Goal: Task Accomplishment & Management: Manage account settings

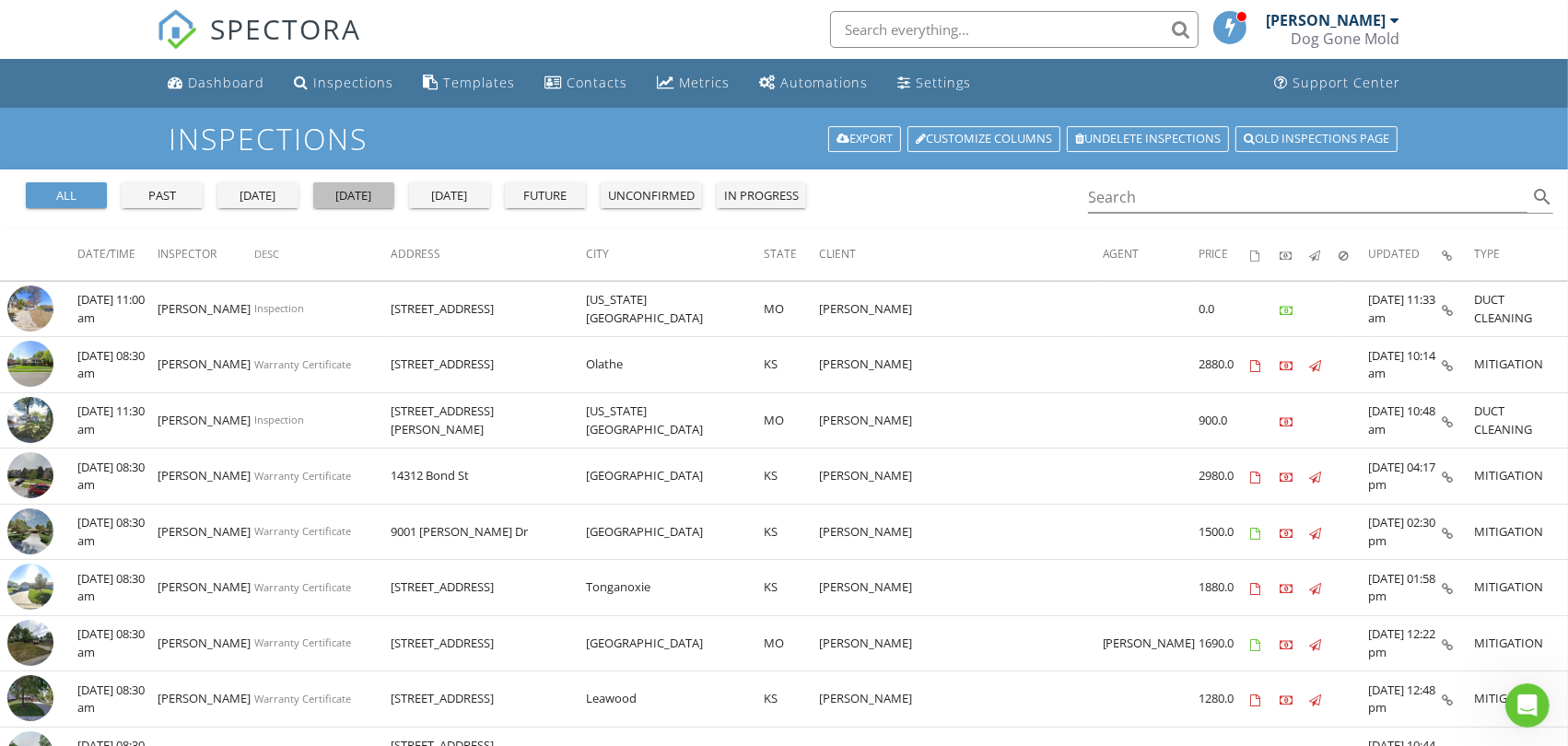
click at [358, 197] on div "today" at bounding box center [354, 196] width 66 height 18
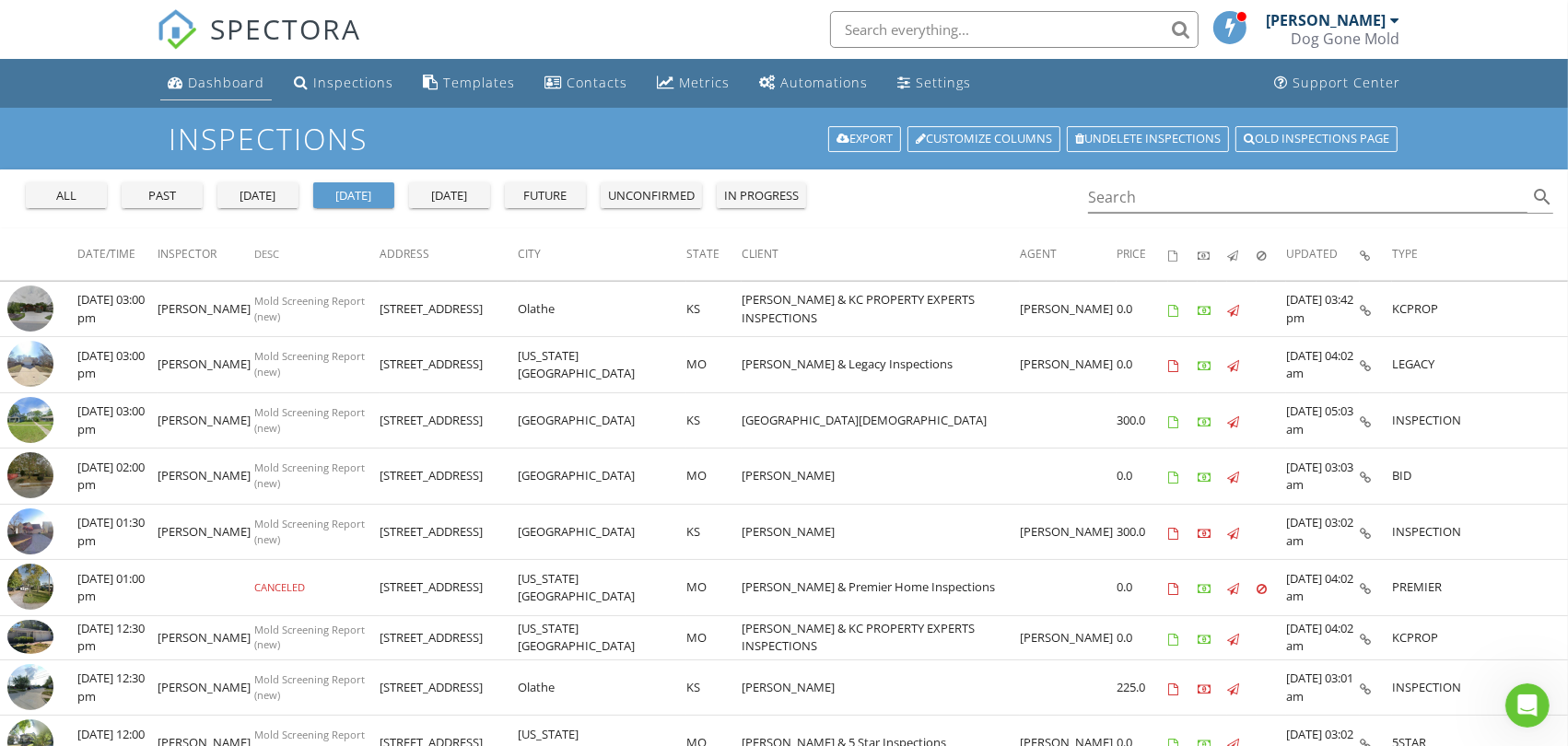
click at [207, 82] on div "Dashboard" at bounding box center [226, 82] width 77 height 17
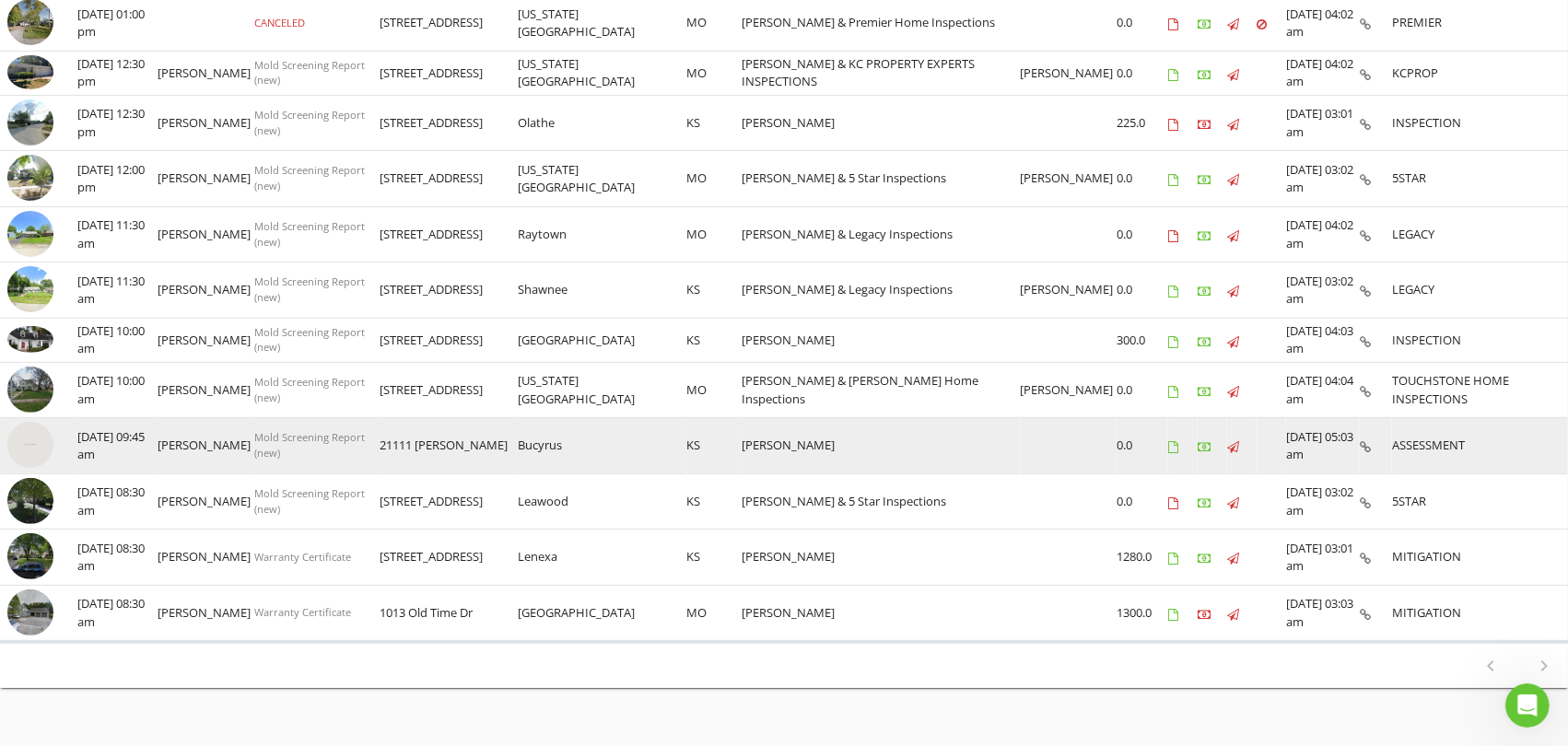
scroll to position [595, 0]
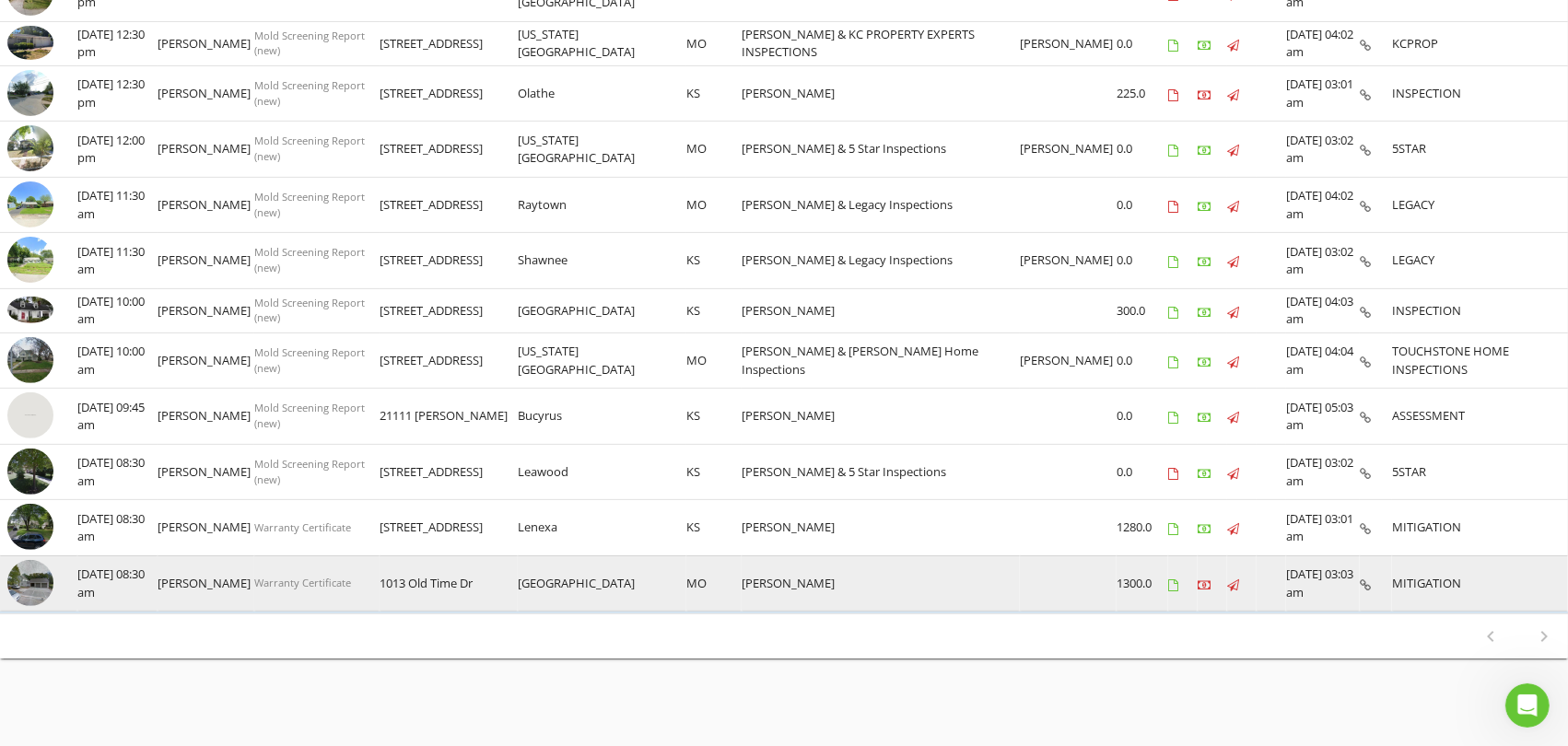
click at [43, 575] on img at bounding box center [30, 583] width 46 height 46
click at [28, 584] on img at bounding box center [30, 583] width 46 height 46
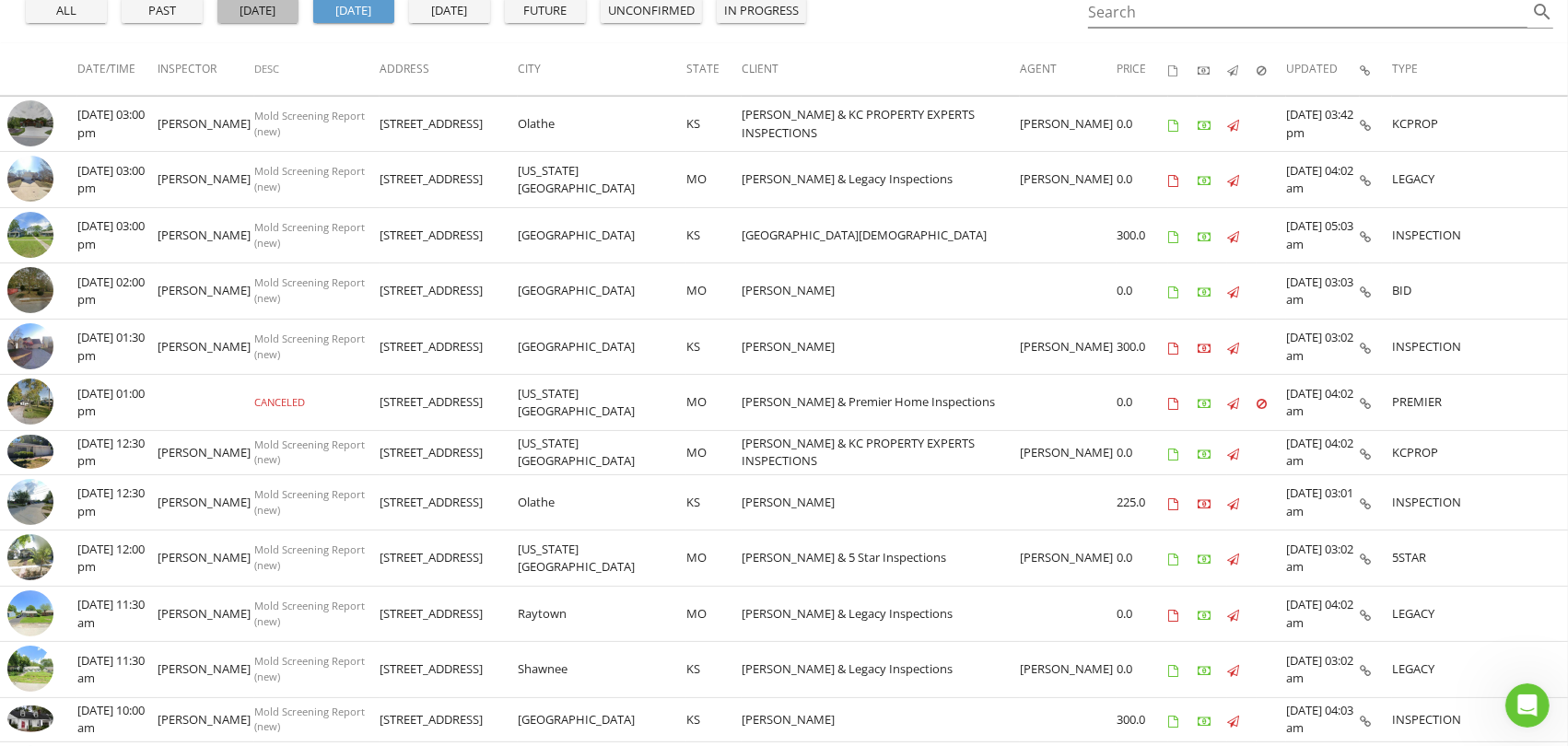
click at [282, 20] on button "yesterday" at bounding box center [258, 10] width 81 height 26
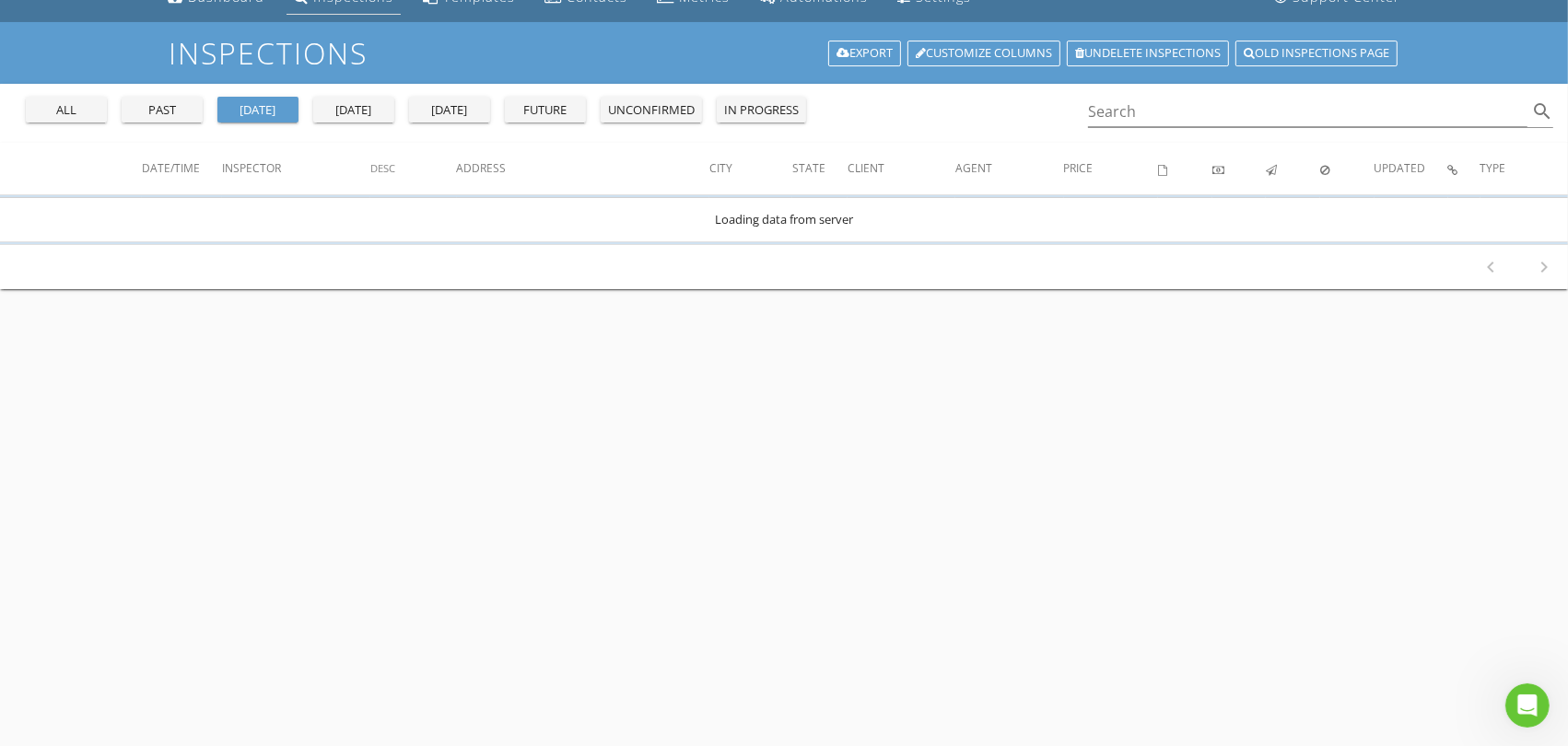
scroll to position [0, 0]
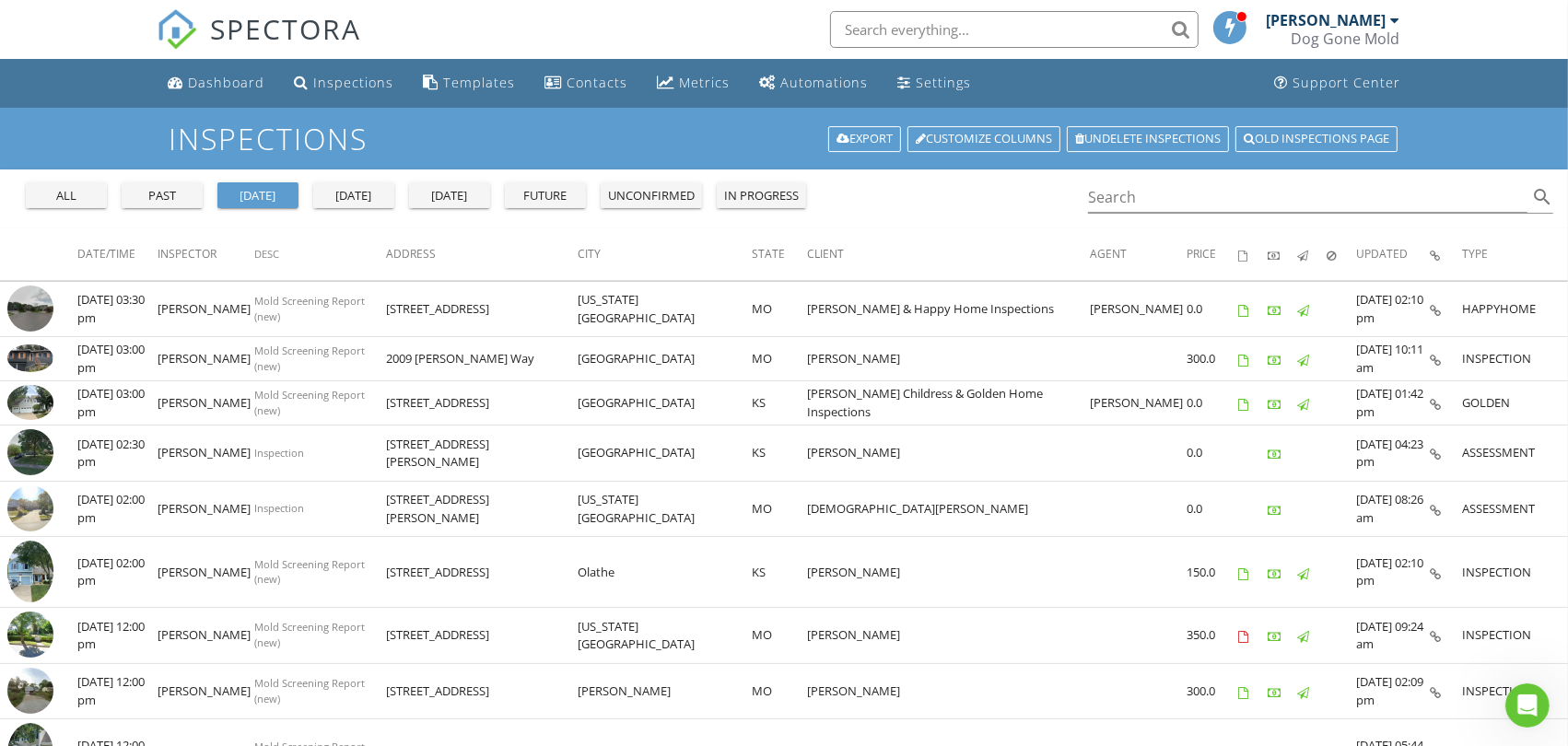
click at [352, 195] on div "[DATE]" at bounding box center [354, 196] width 66 height 18
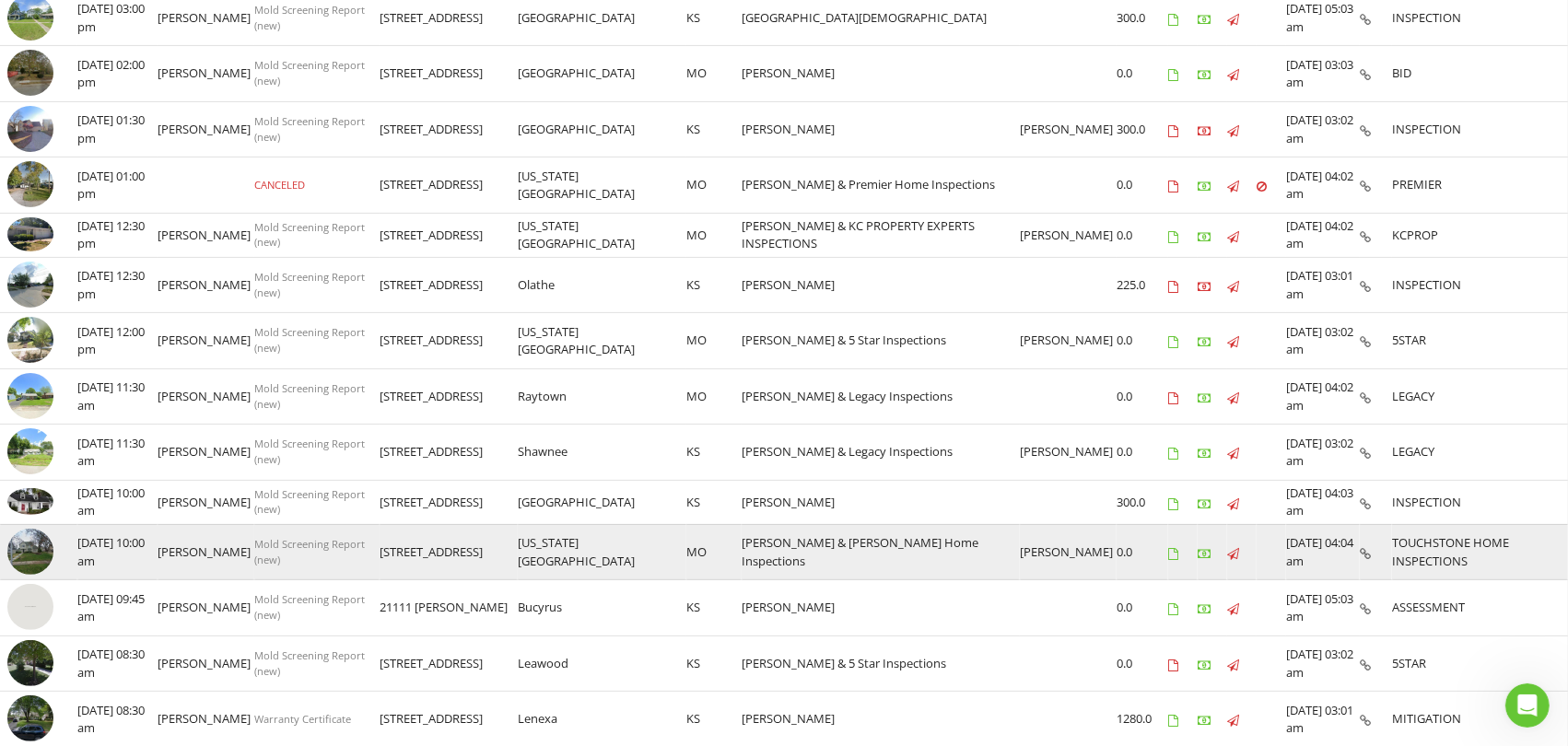
scroll to position [595, 0]
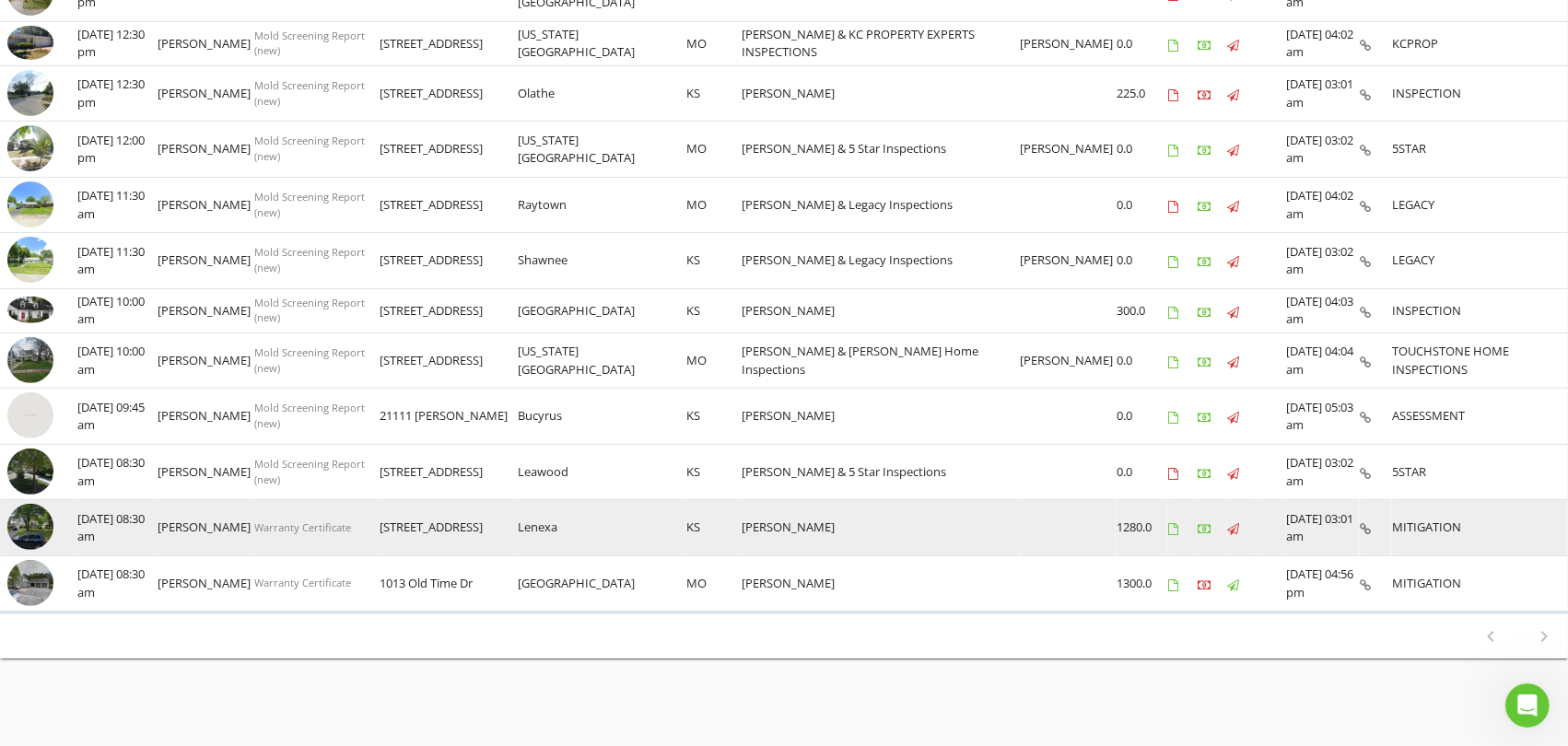
click at [33, 516] on img at bounding box center [30, 527] width 46 height 46
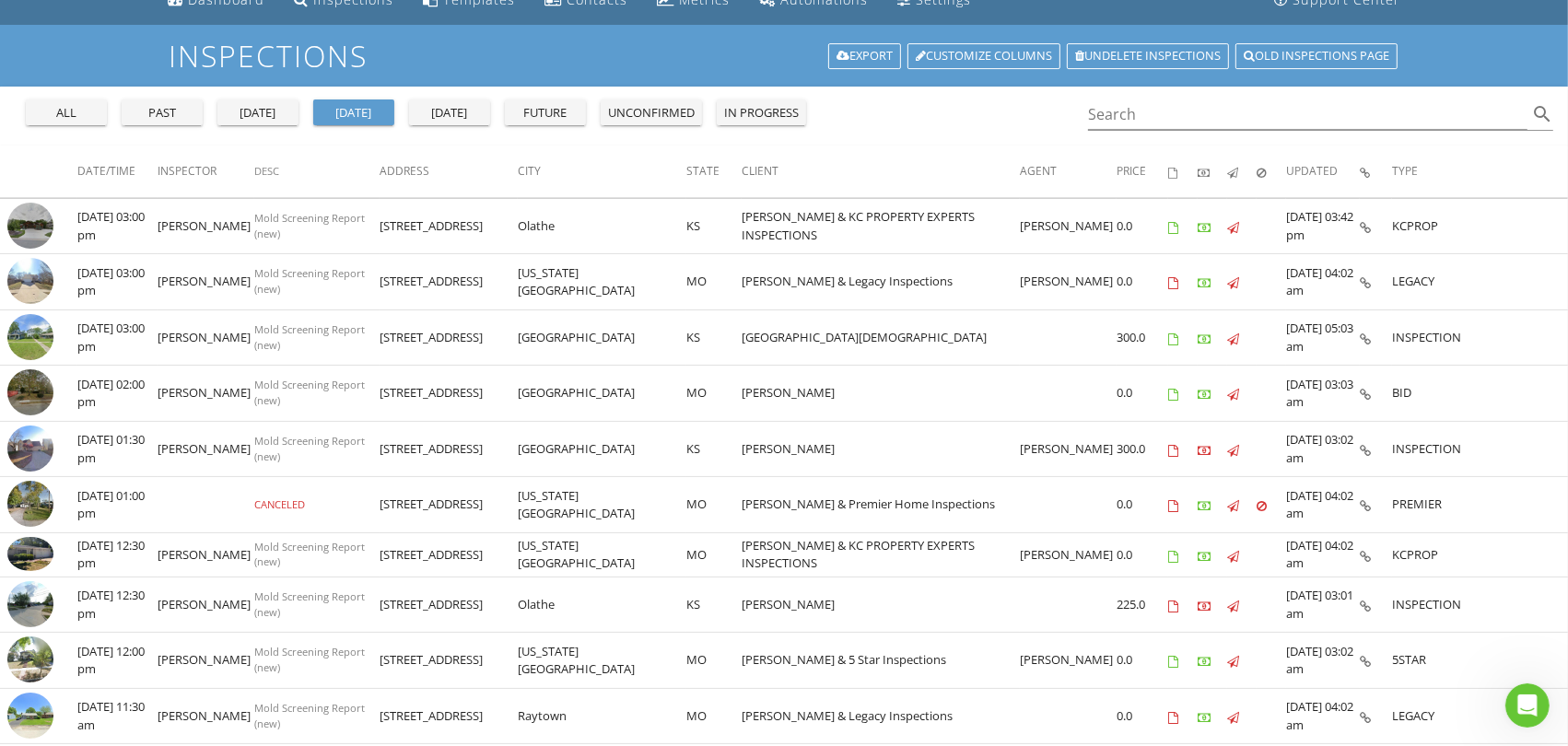
click at [268, 113] on div "yesterday" at bounding box center [258, 113] width 66 height 18
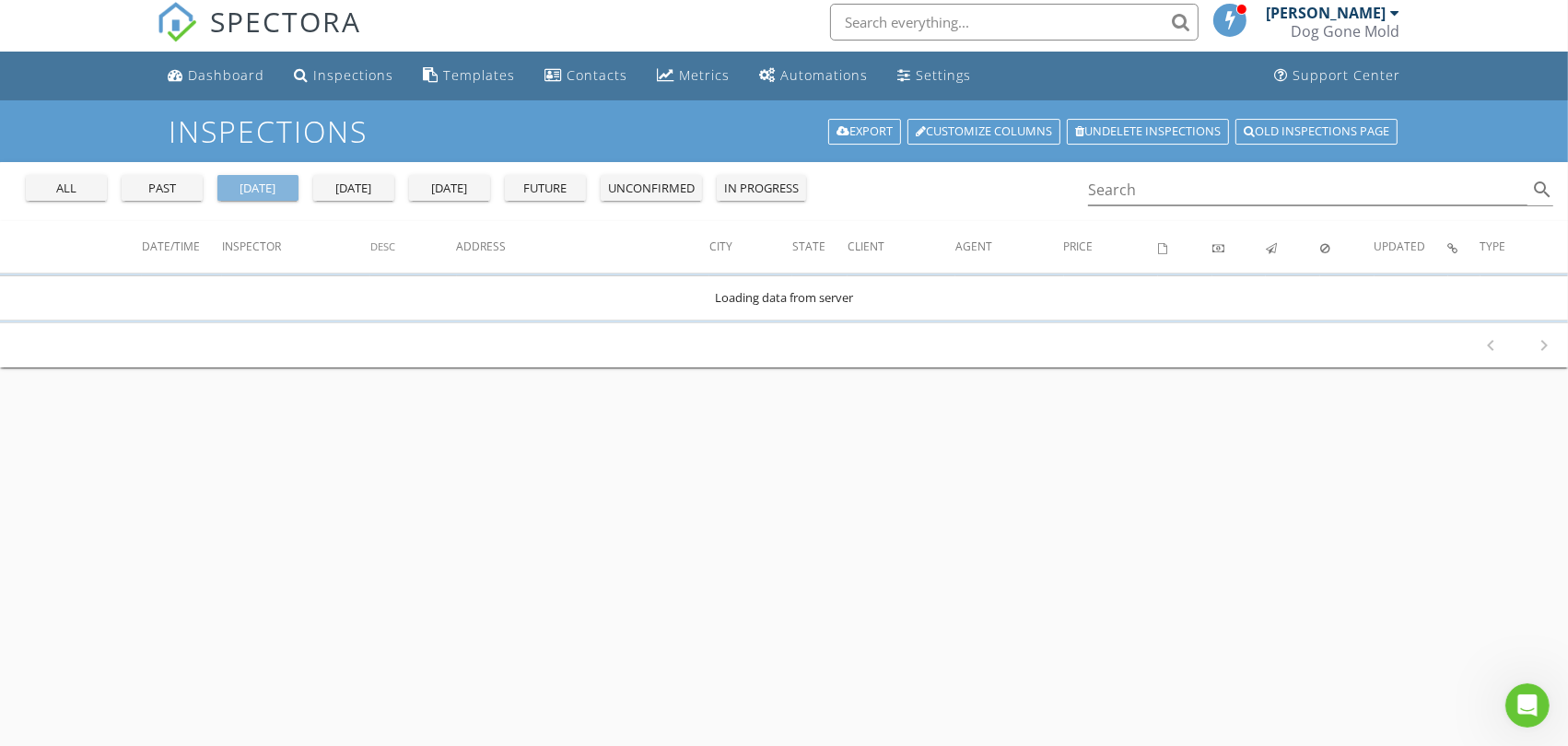
scroll to position [0, 0]
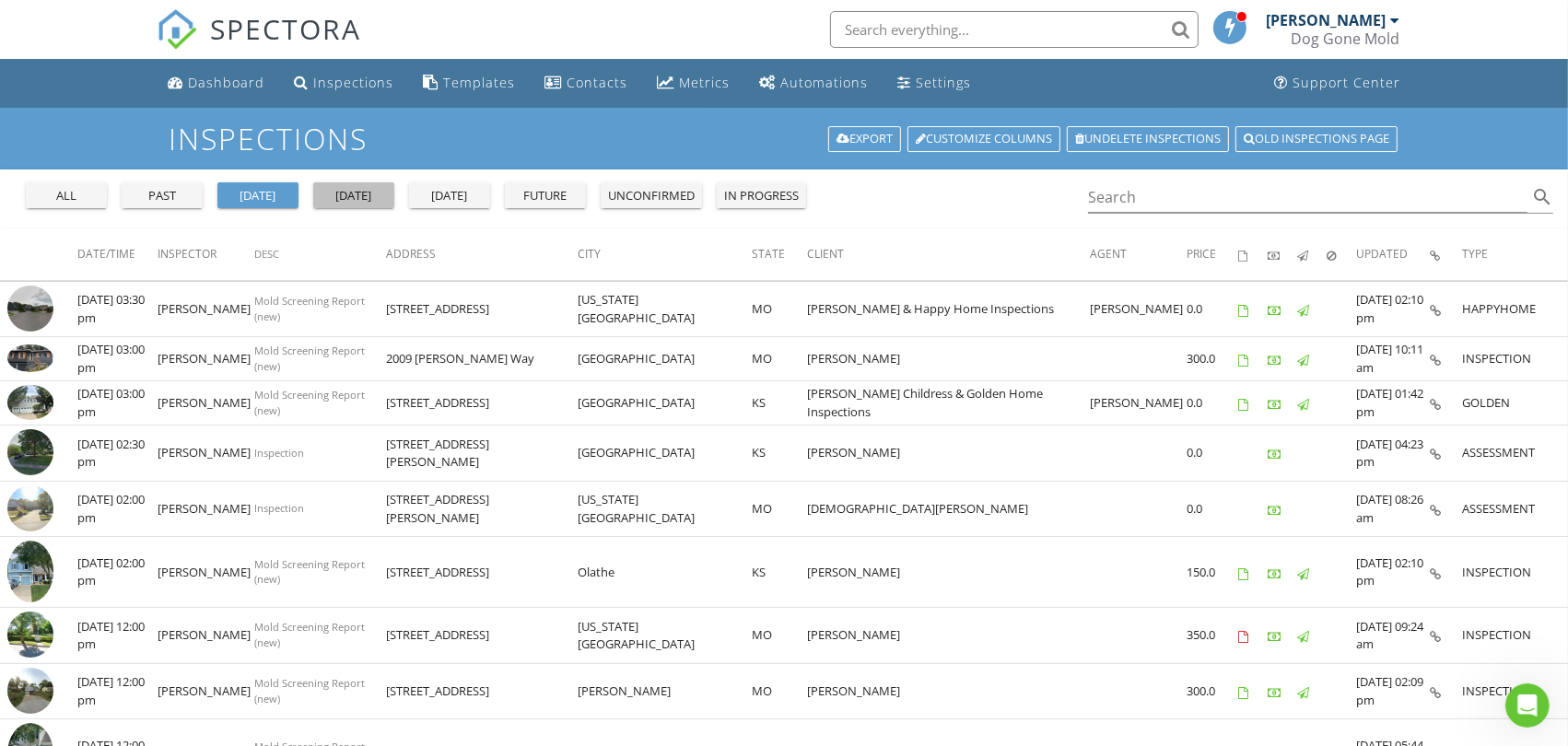
click at [356, 199] on div "[DATE]" at bounding box center [354, 196] width 66 height 18
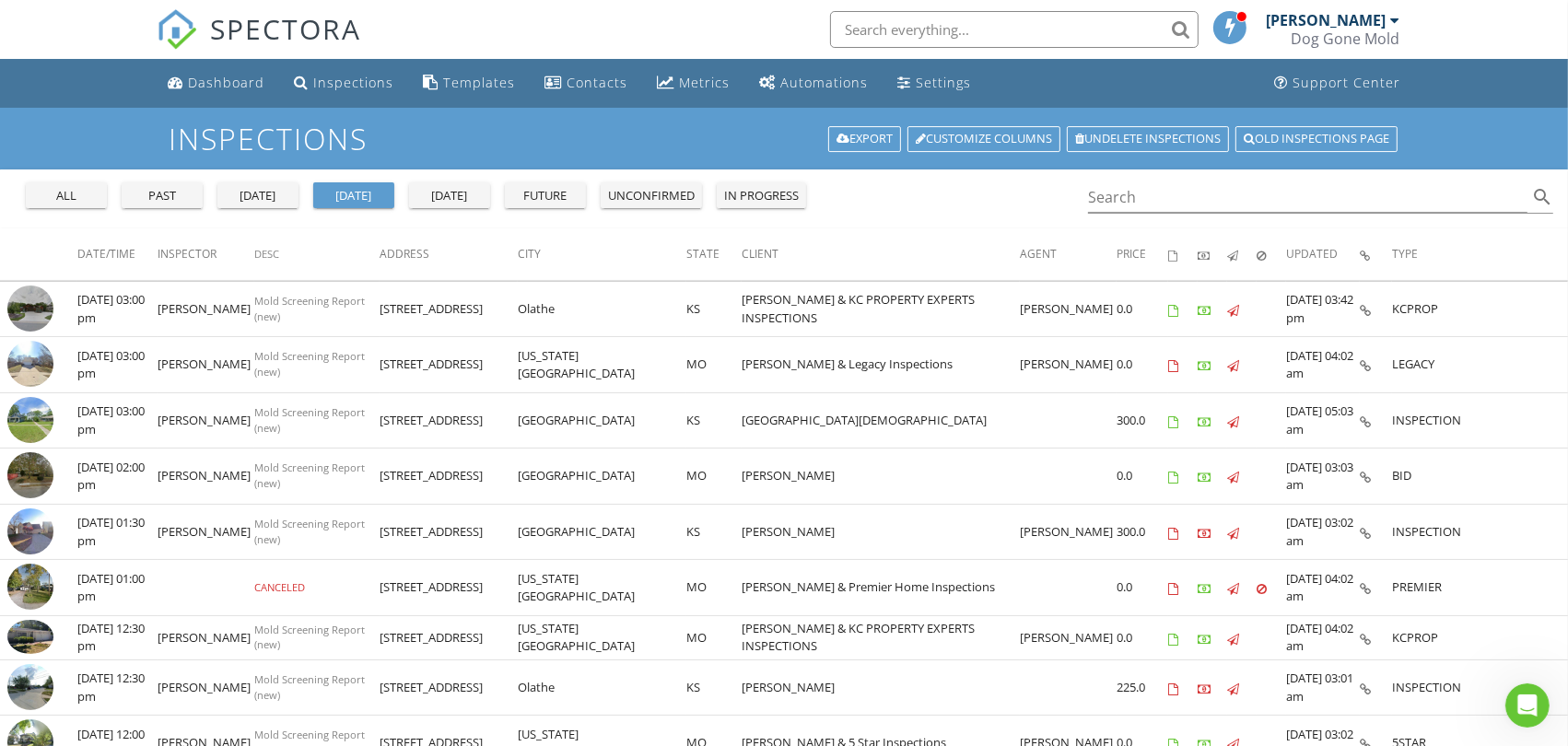
click at [256, 200] on div "yesterday" at bounding box center [258, 196] width 66 height 18
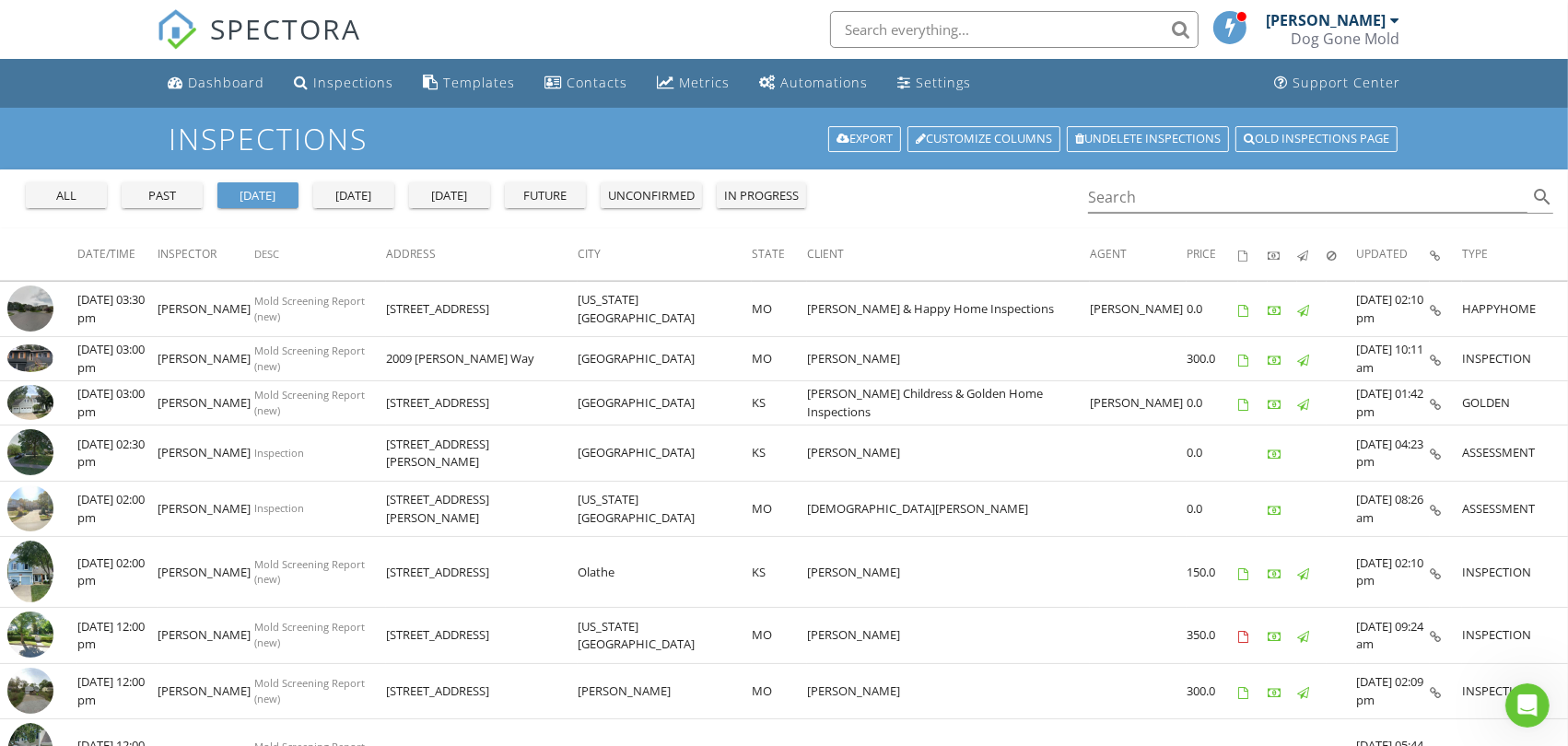
click at [354, 198] on div "[DATE]" at bounding box center [354, 196] width 66 height 18
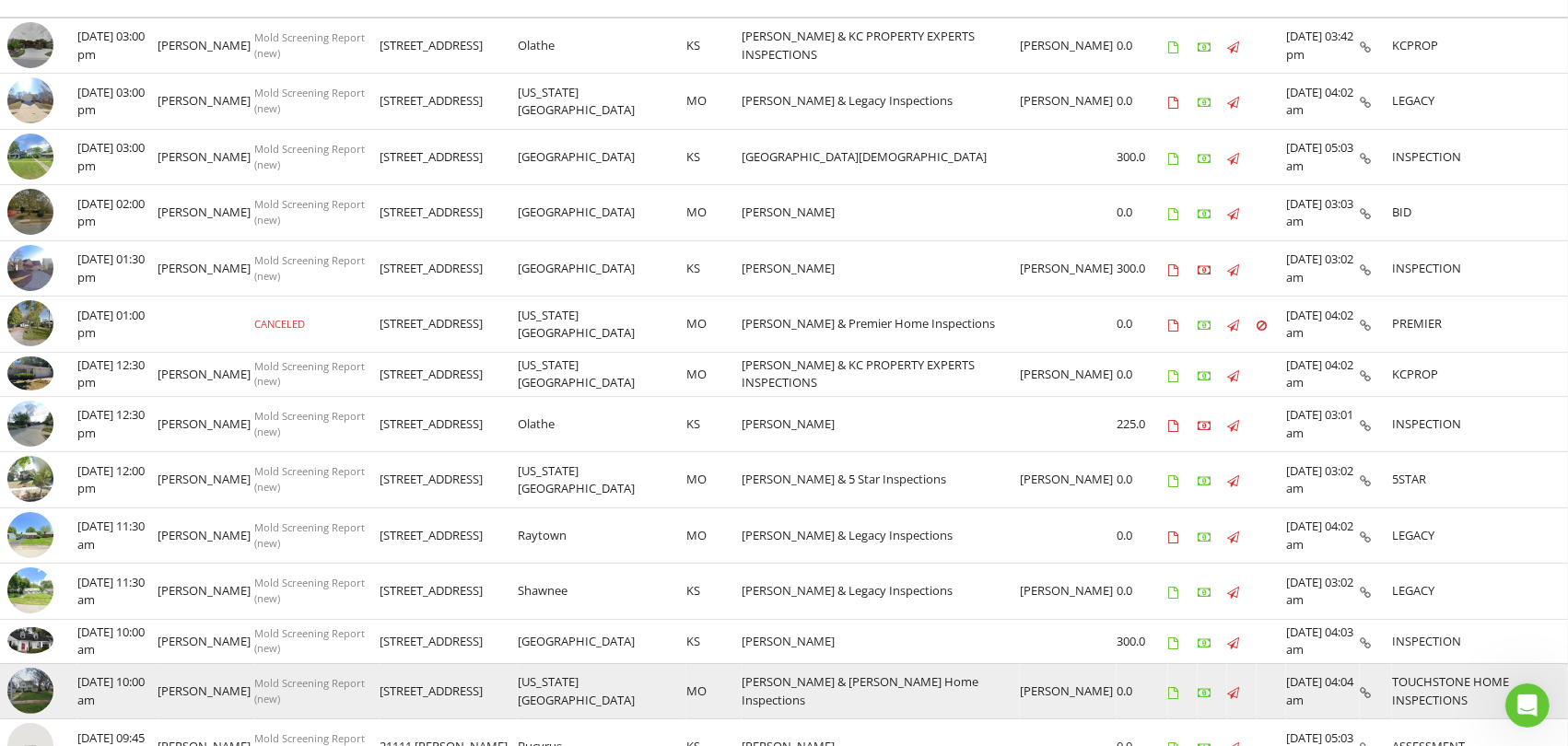
scroll to position [595, 0]
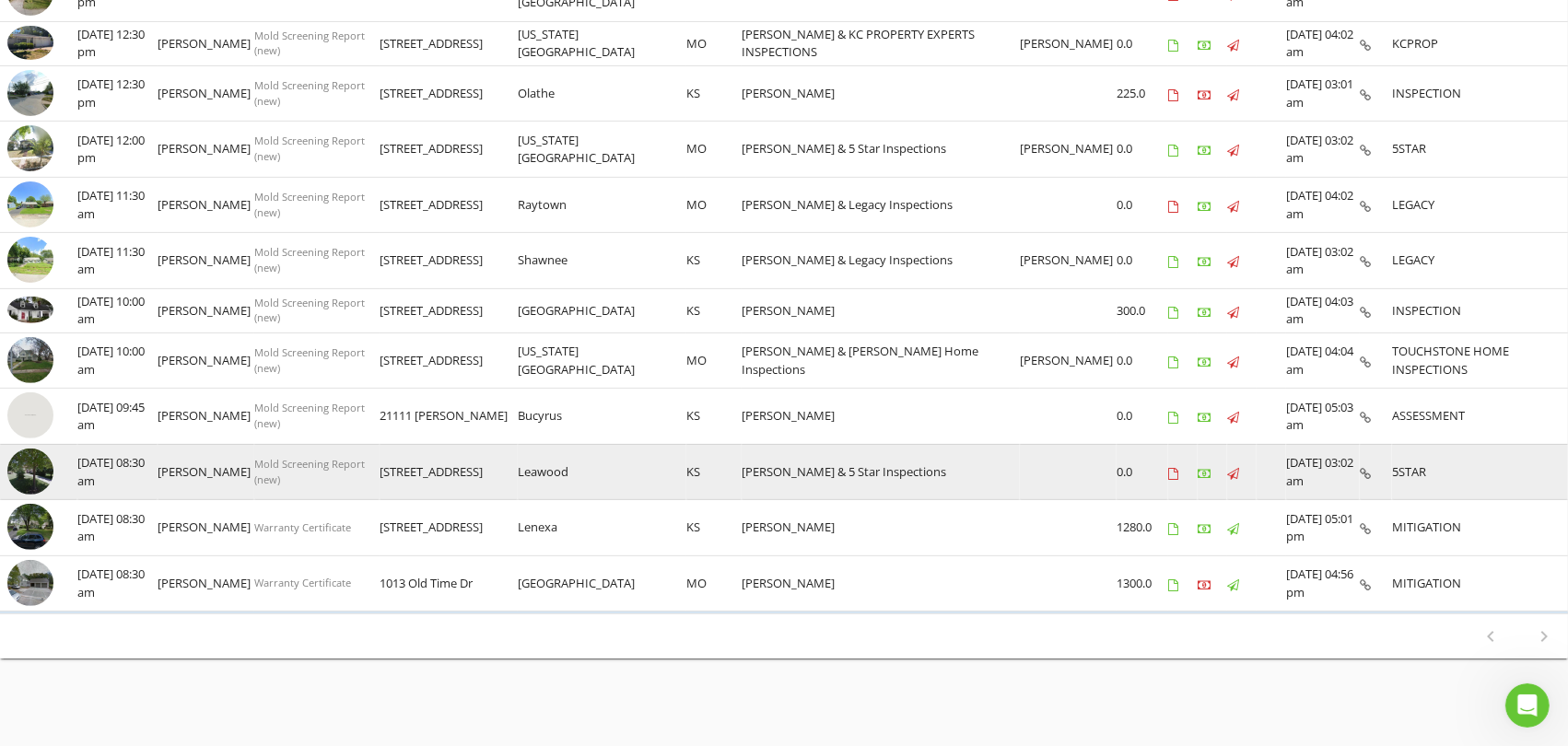
click at [32, 467] on img at bounding box center [30, 471] width 46 height 46
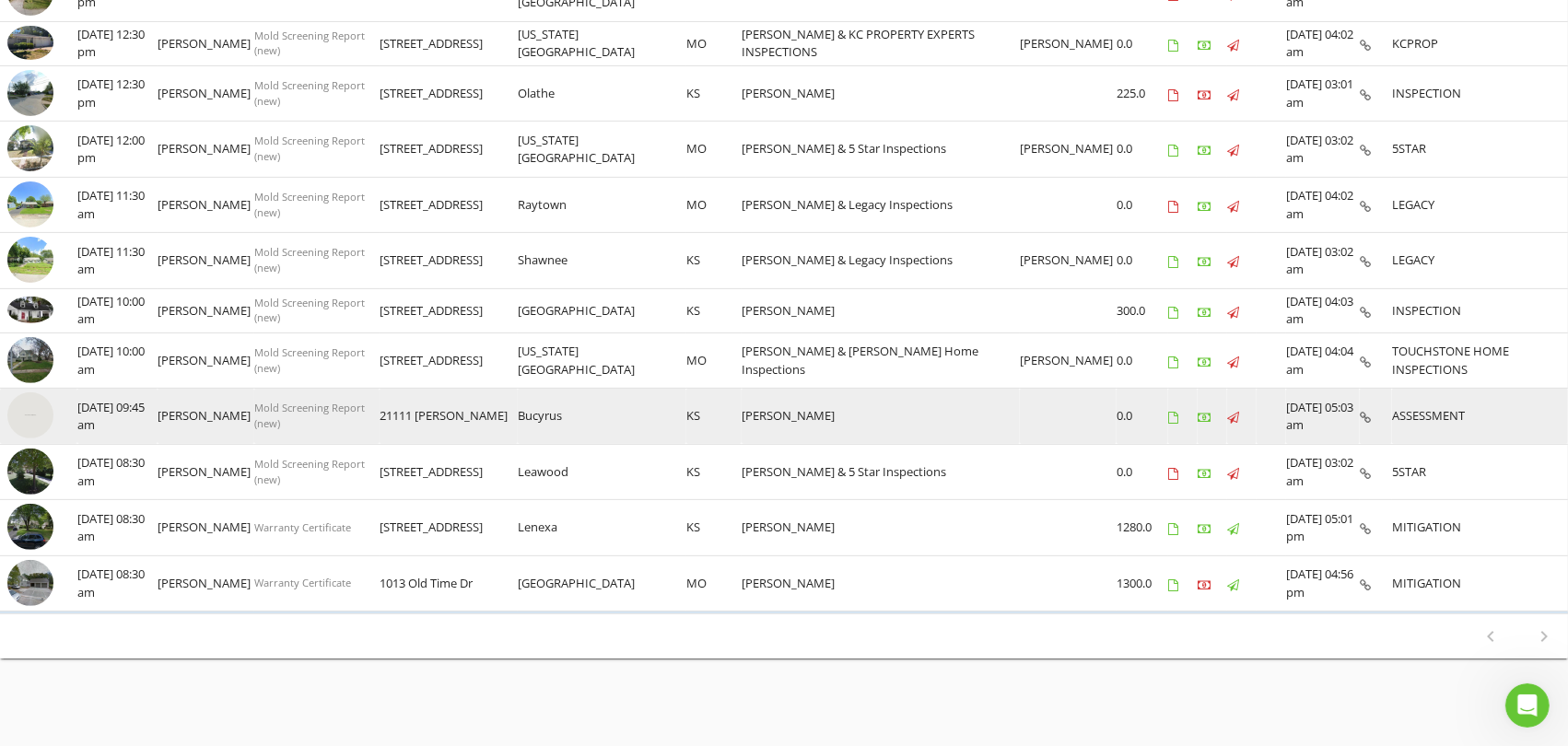
click at [21, 410] on img at bounding box center [30, 415] width 46 height 46
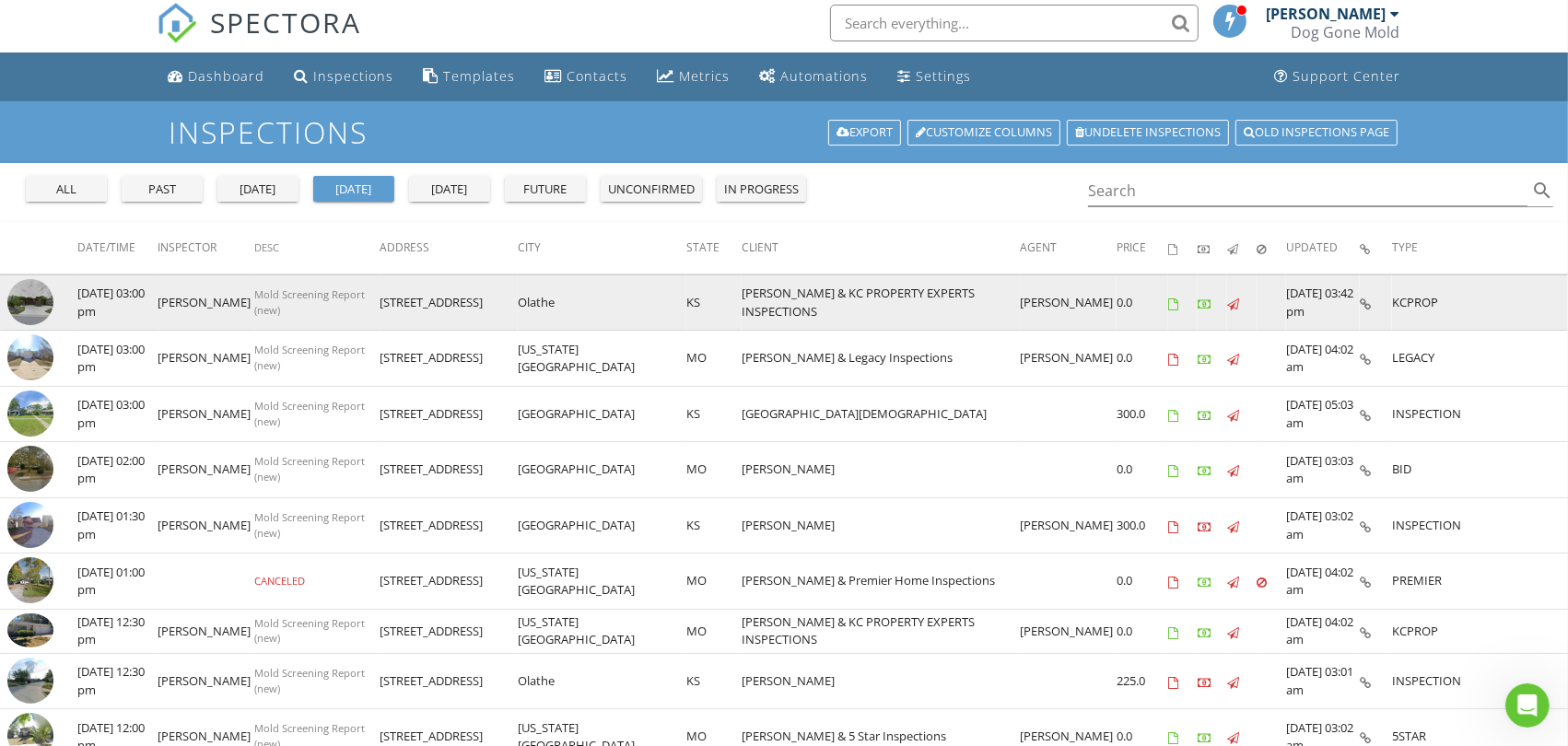
scroll to position [0, 0]
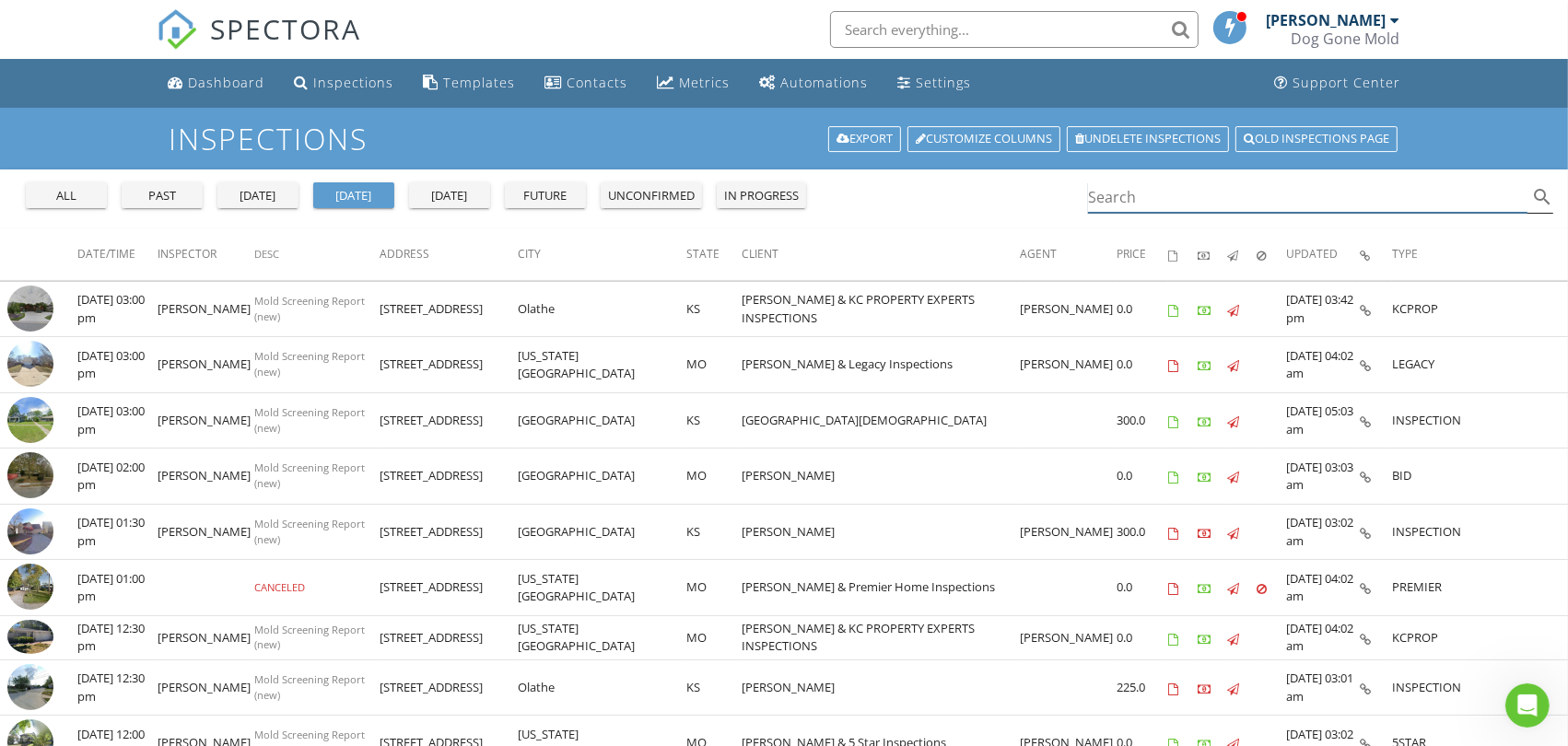
click at [1158, 194] on input "Search" at bounding box center [1307, 197] width 439 height 30
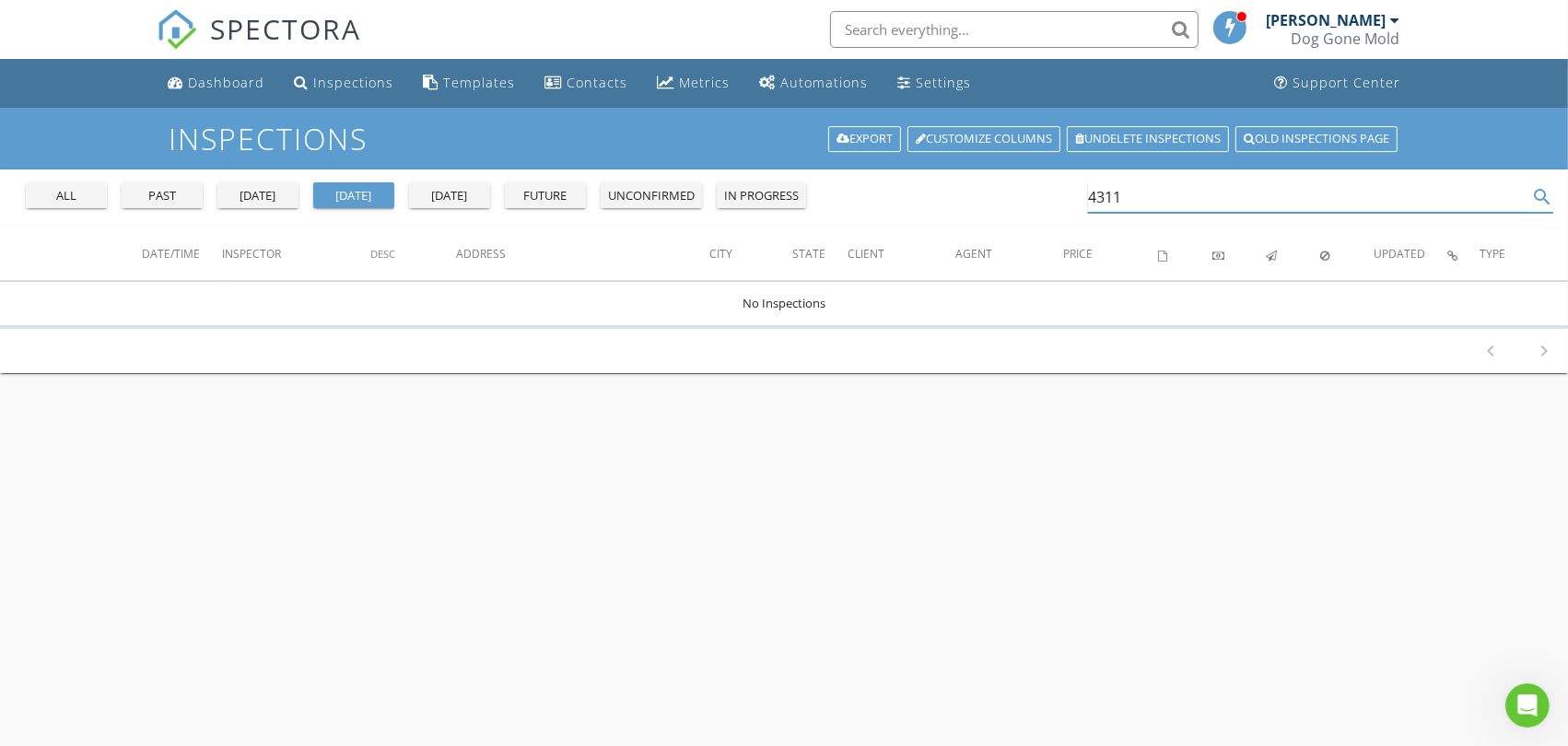
type input "4311"
click at [90, 198] on div "all" at bounding box center [66, 196] width 66 height 18
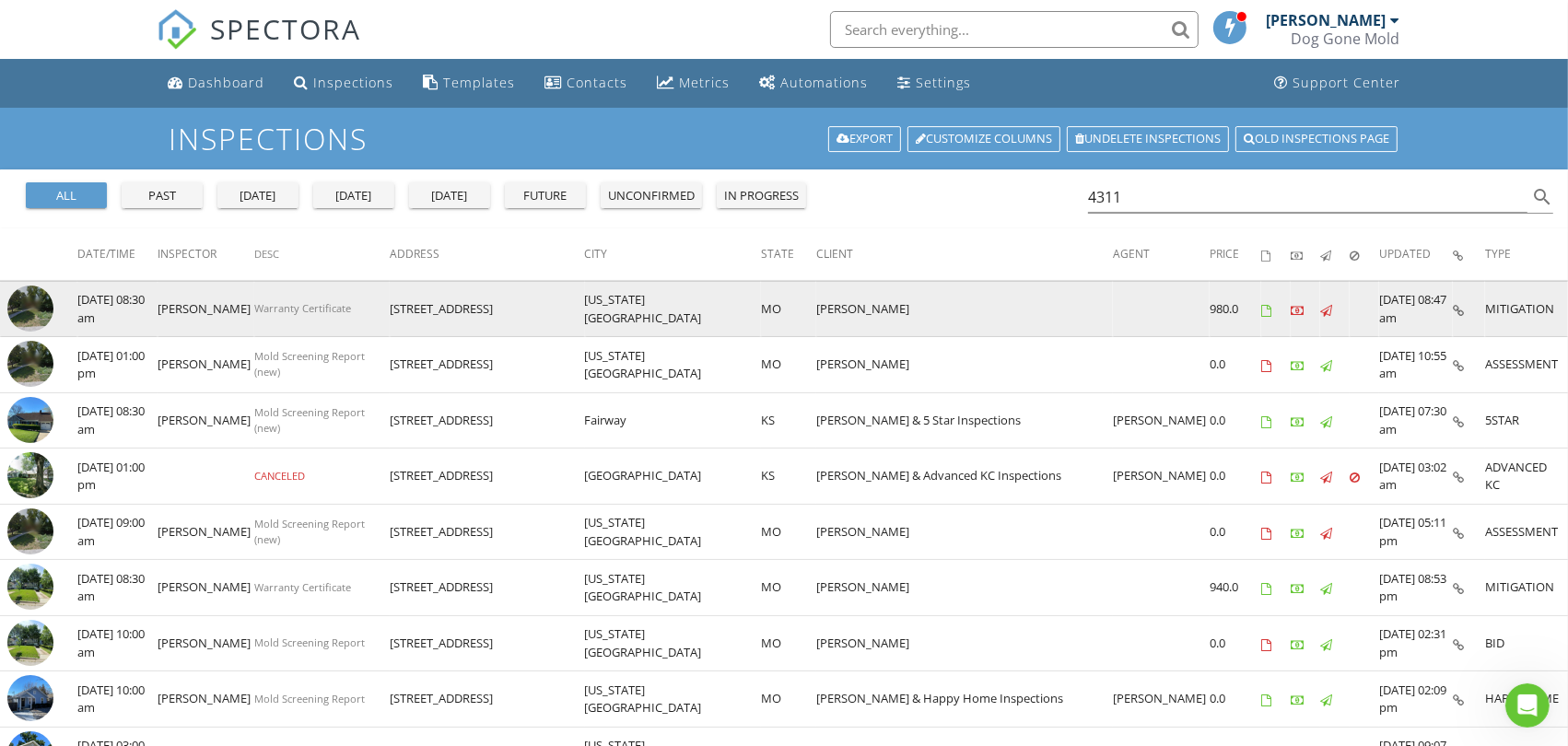
click at [27, 305] on img at bounding box center [30, 308] width 46 height 46
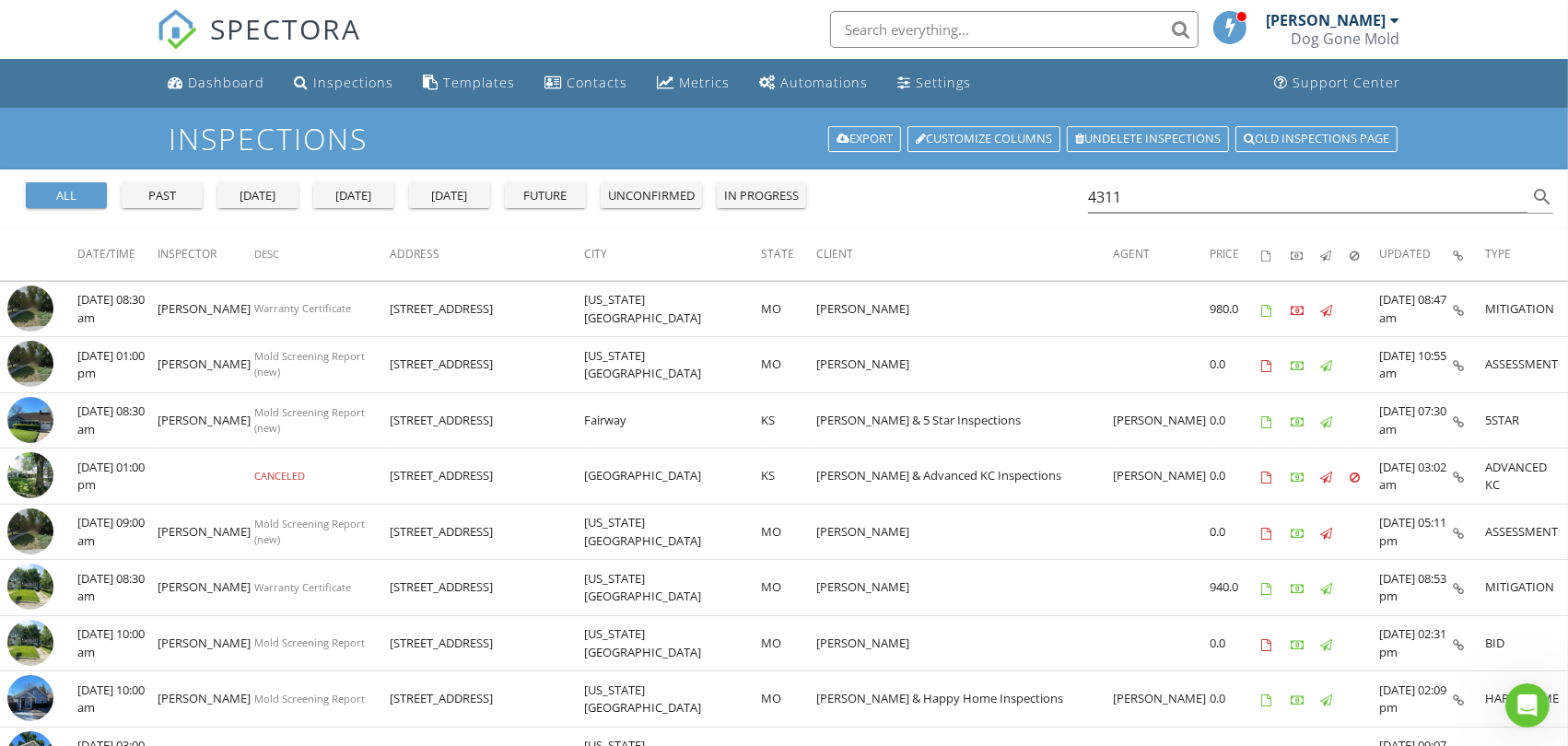
click at [356, 199] on div "[DATE]" at bounding box center [354, 196] width 66 height 18
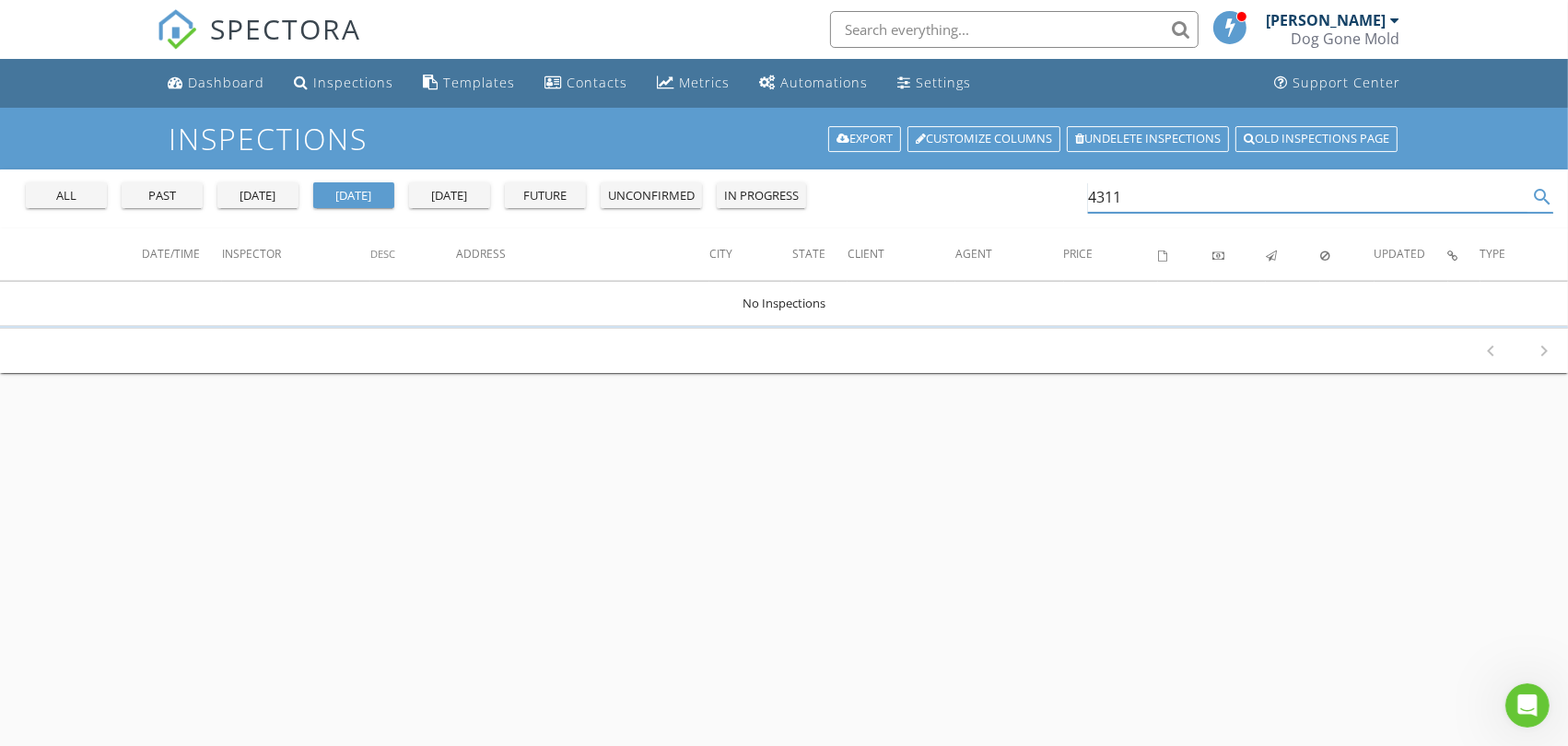
drag, startPoint x: 1166, startPoint y: 191, endPoint x: 895, endPoint y: 194, distance: 271.0
click at [905, 194] on div "all past yesterday today tomorrow future unconfirmed in progress 4311 search" at bounding box center [784, 199] width 1568 height 59
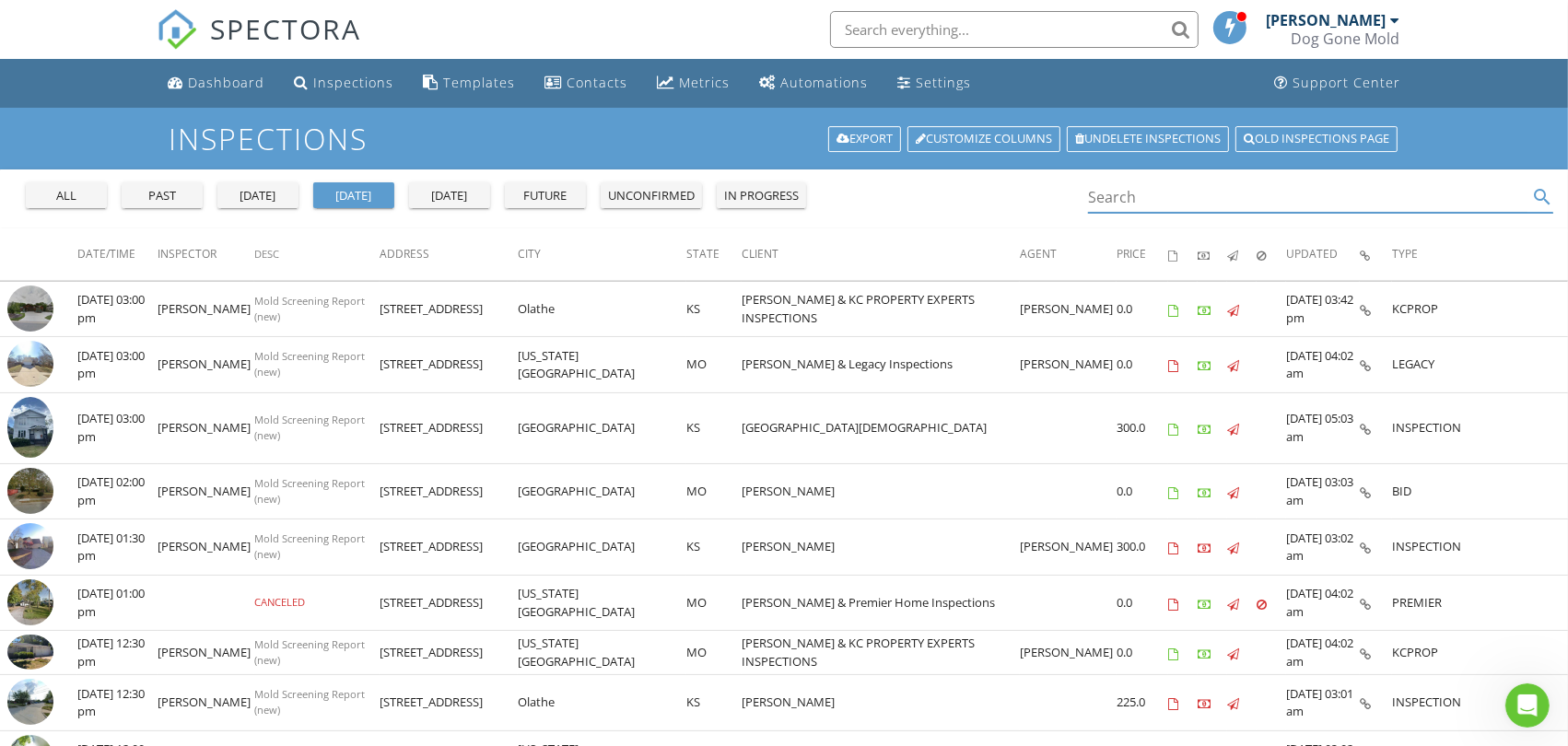
click at [259, 197] on div "yesterday" at bounding box center [258, 196] width 66 height 18
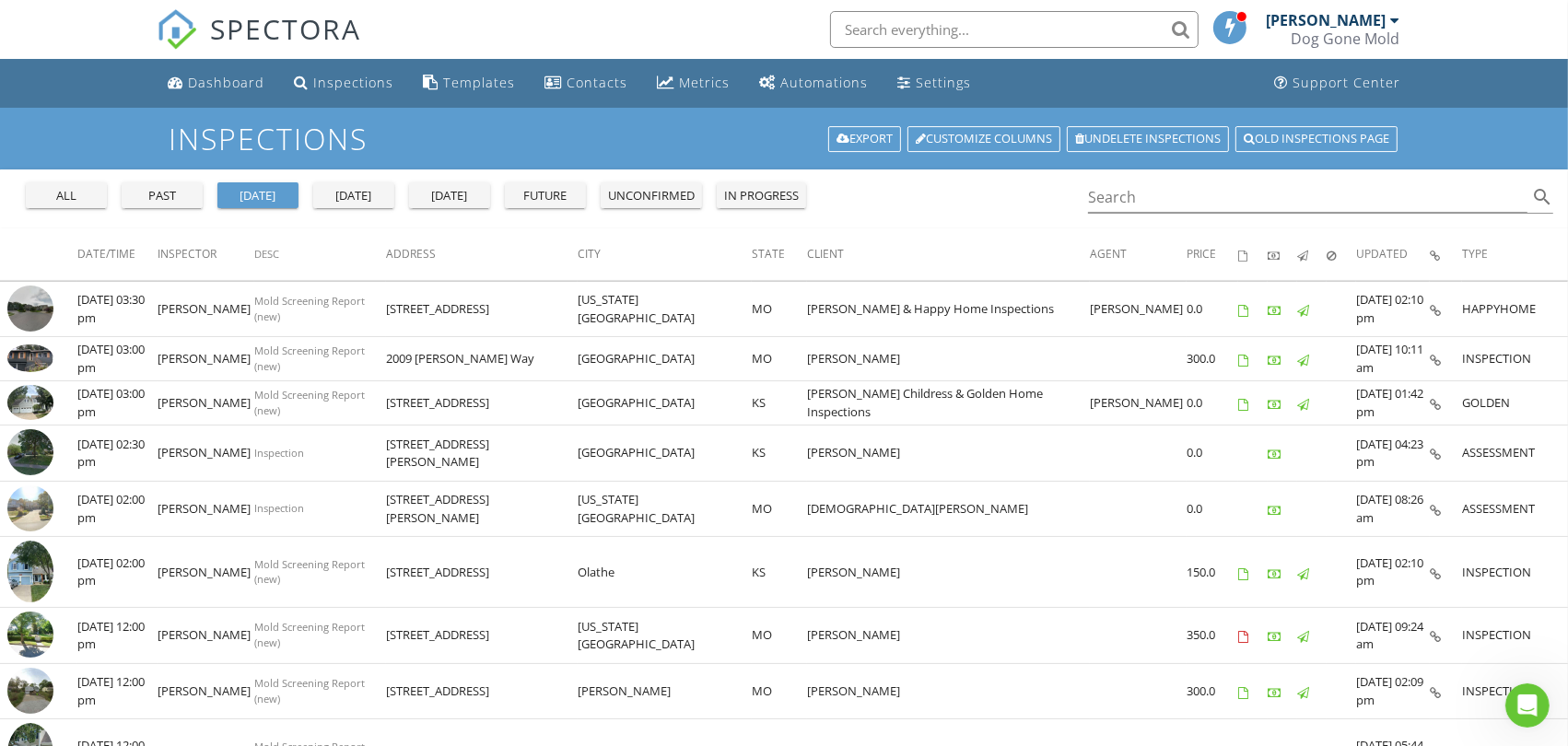
click at [353, 197] on div "[DATE]" at bounding box center [354, 196] width 66 height 18
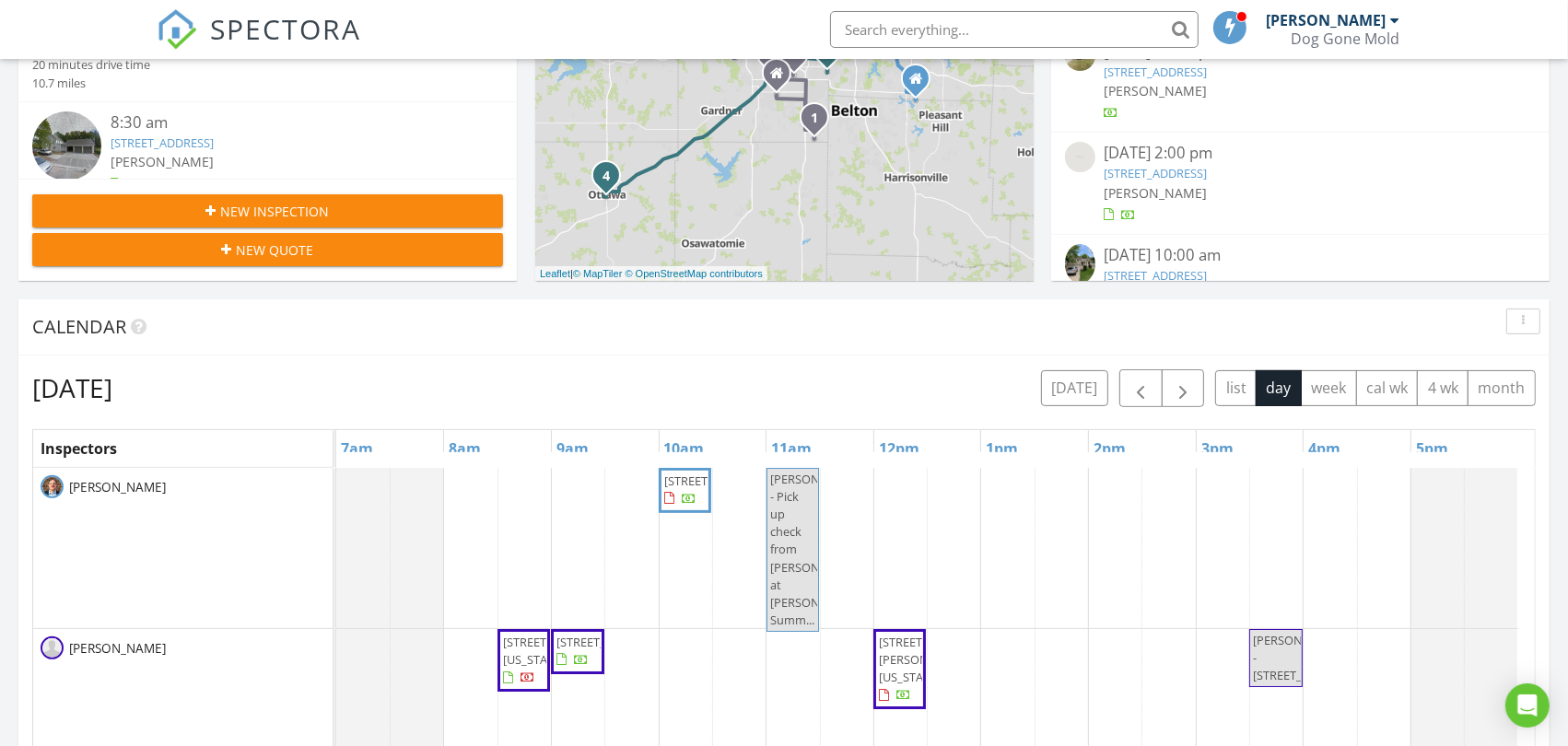
scroll to position [1709, 1600]
click at [1135, 388] on span "button" at bounding box center [1140, 388] width 22 height 22
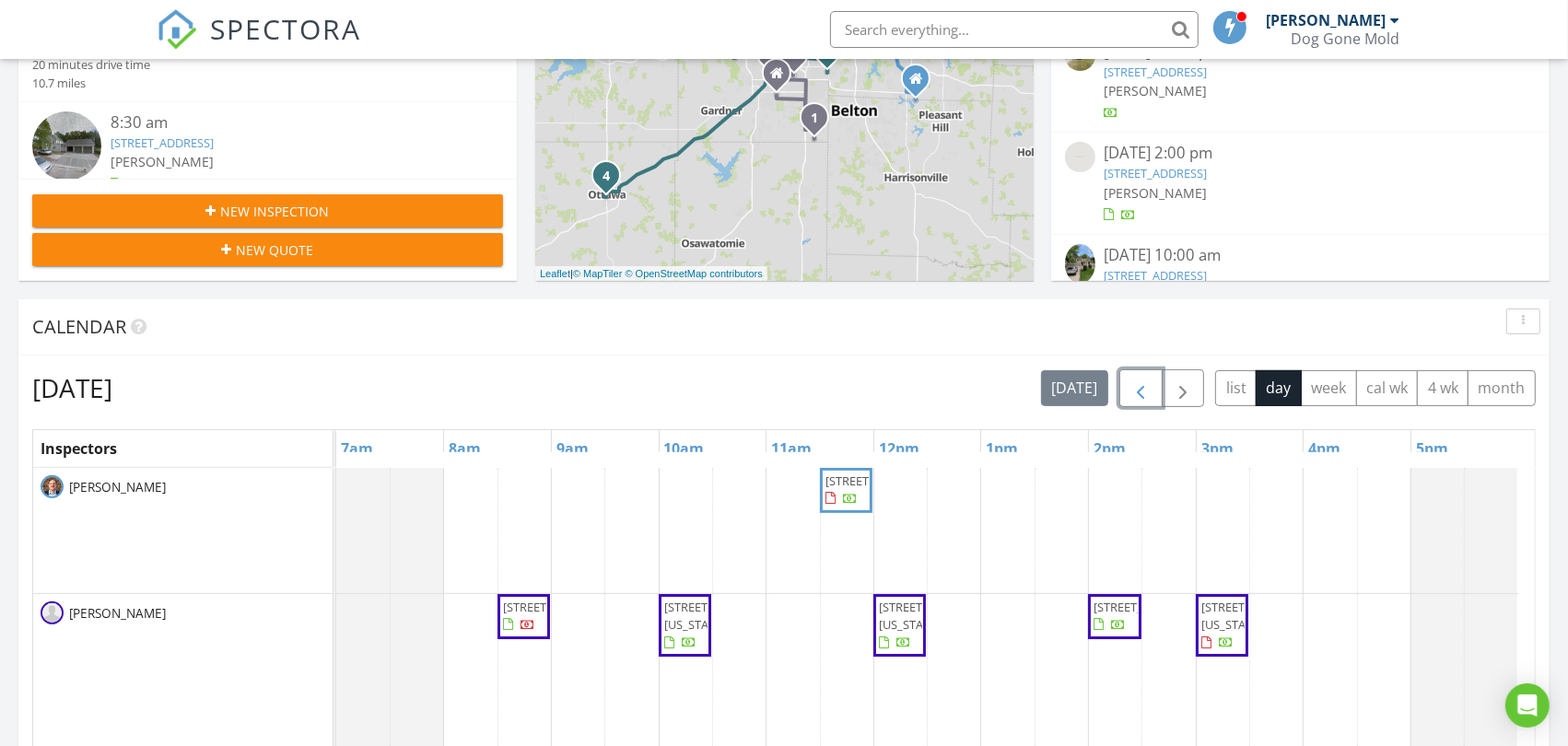
click at [1139, 388] on span "button" at bounding box center [1140, 388] width 22 height 22
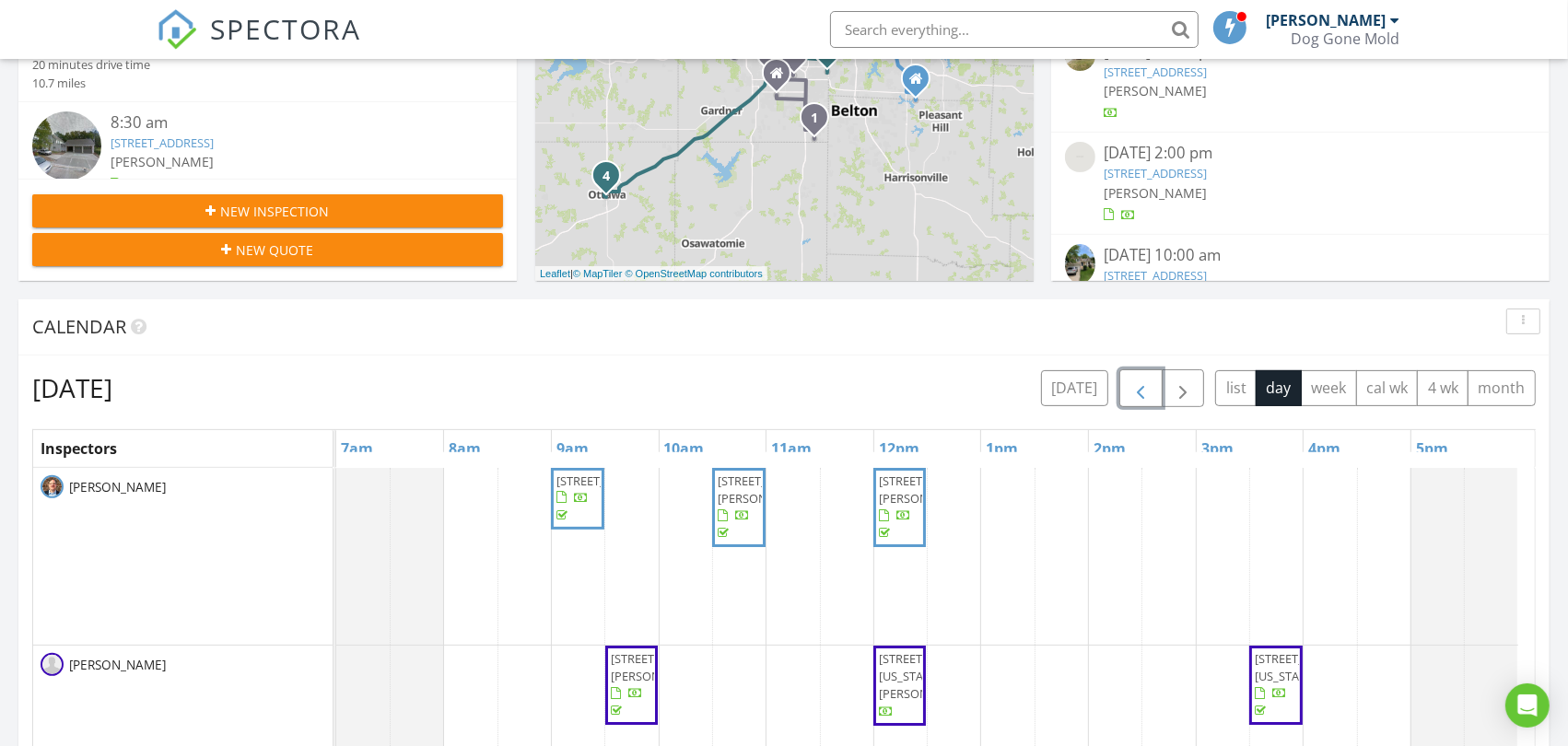
click at [572, 489] on span "14701 Pine View Dr, Grandview 64030" at bounding box center [608, 480] width 103 height 16
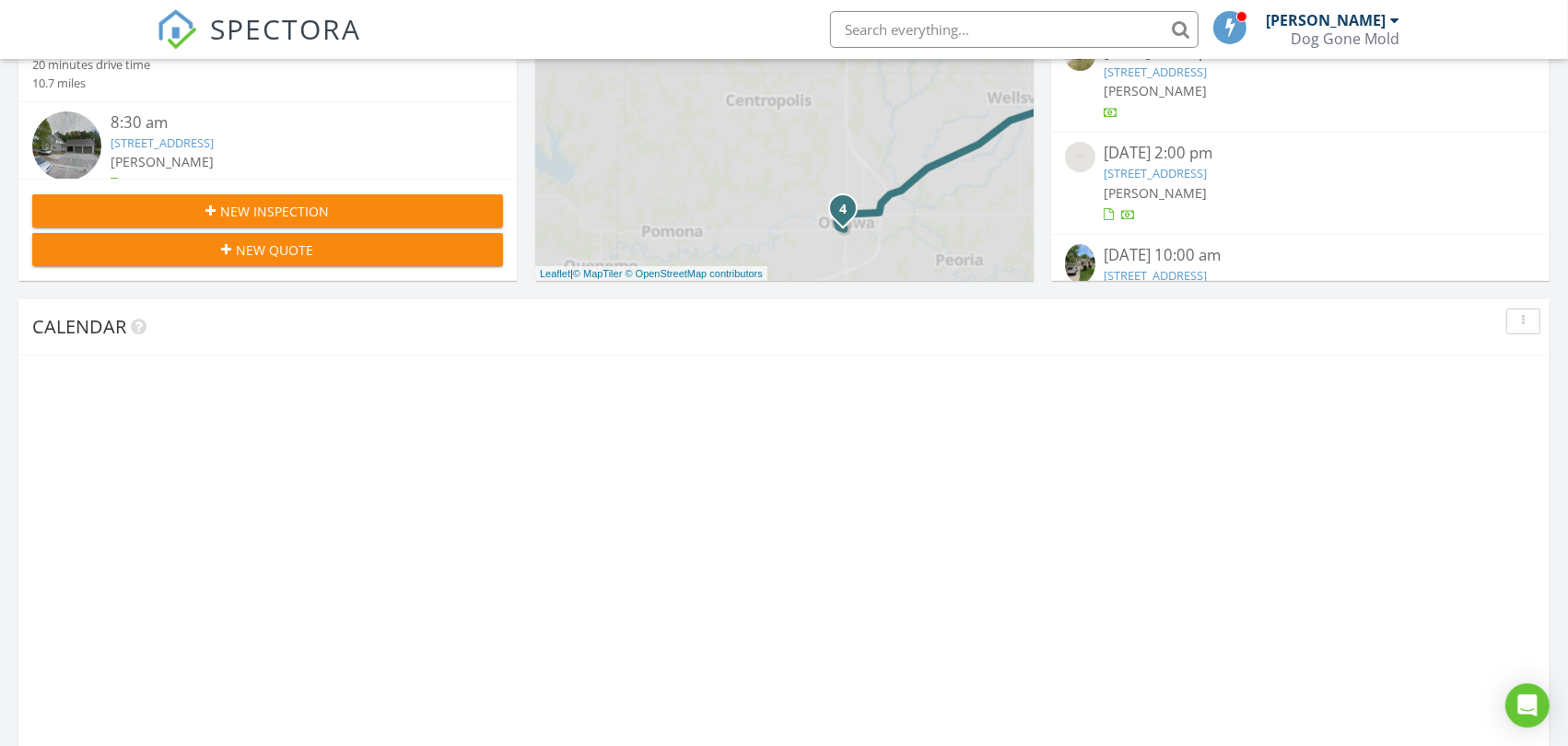
scroll to position [547, 0]
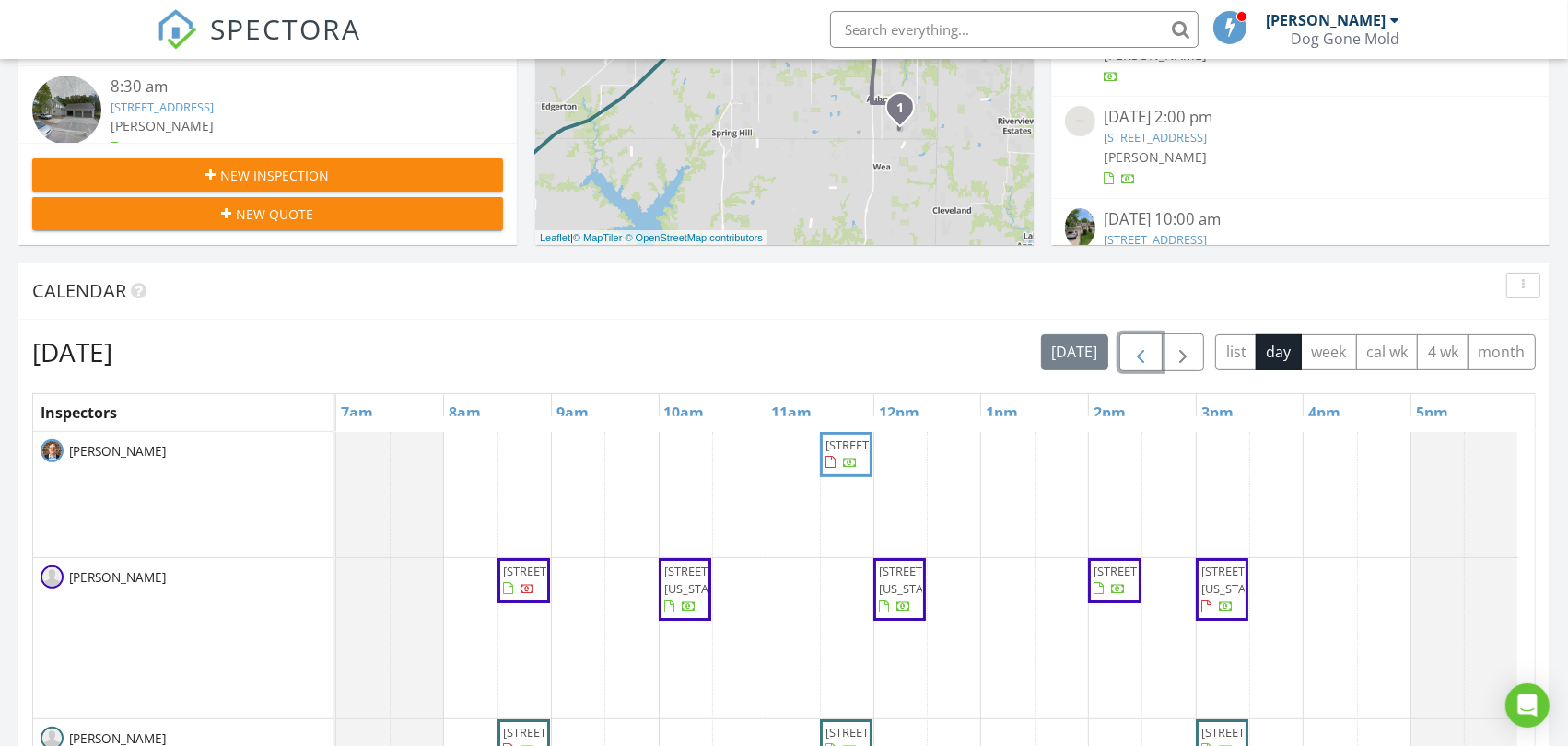
click at [1140, 352] on span "button" at bounding box center [1140, 352] width 22 height 22
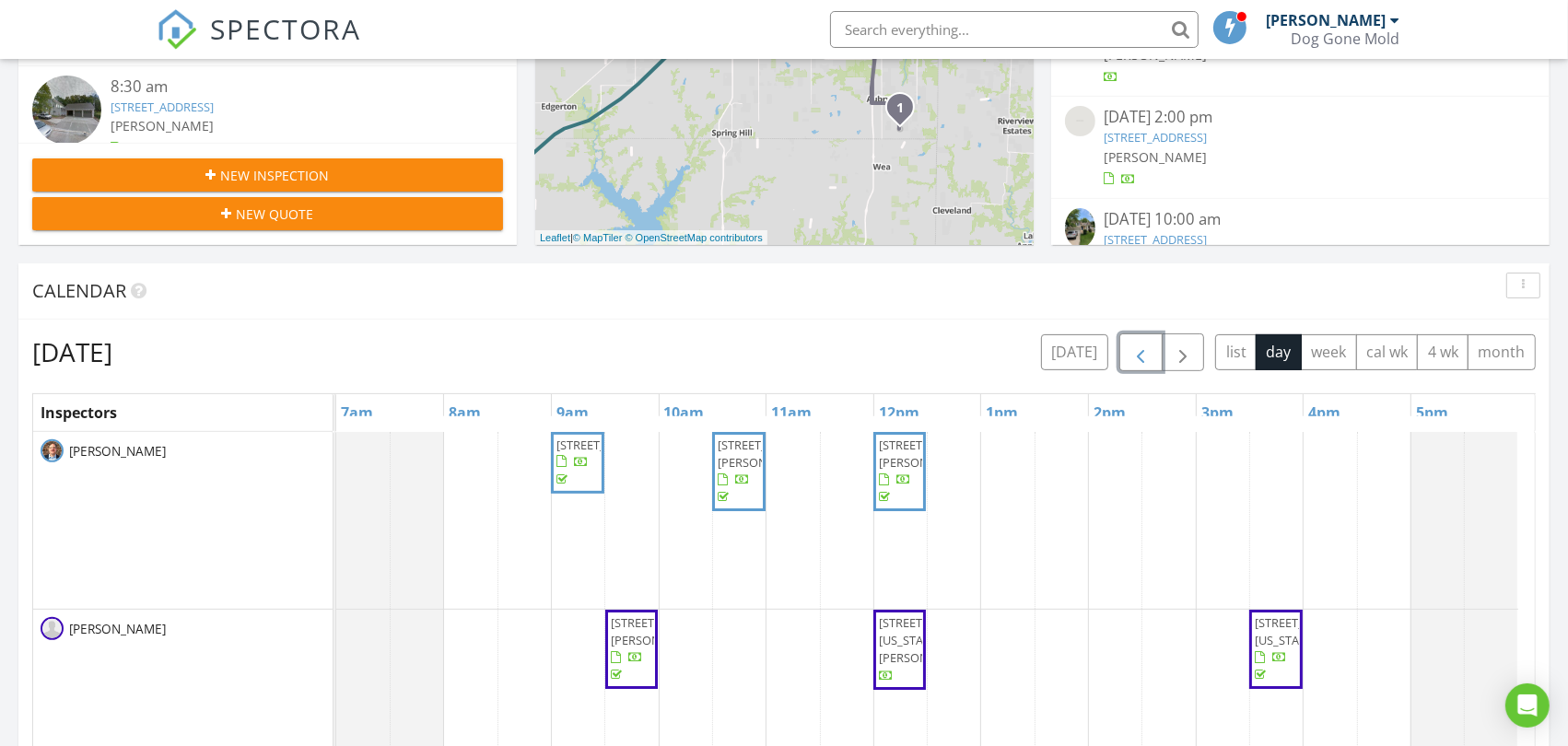
click at [737, 470] on span "417 NE Oaks Ridge Dr, Lee's Summit 64064" at bounding box center [769, 453] width 103 height 34
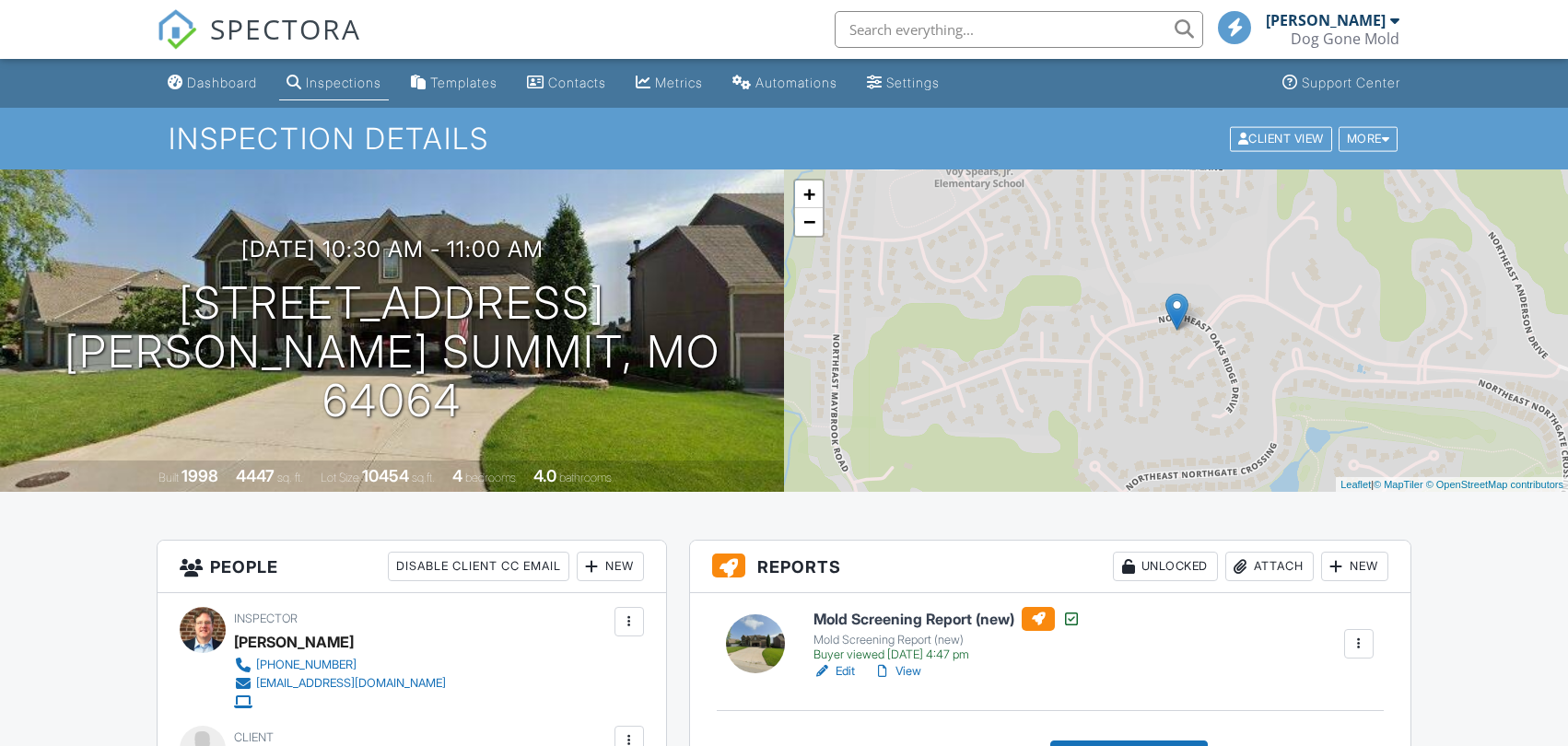
scroll to position [511, 0]
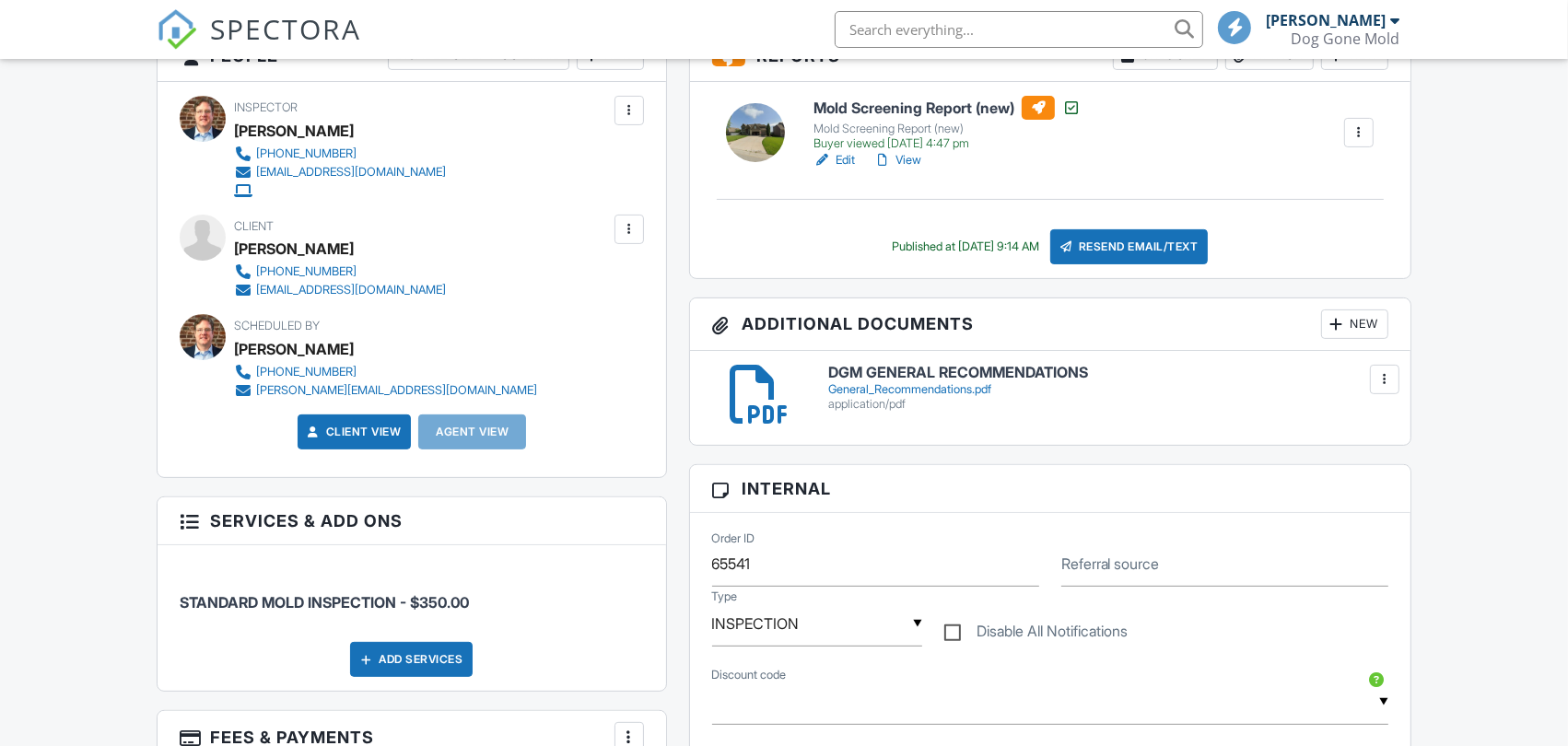
click at [913, 154] on link "View" at bounding box center [896, 160] width 48 height 18
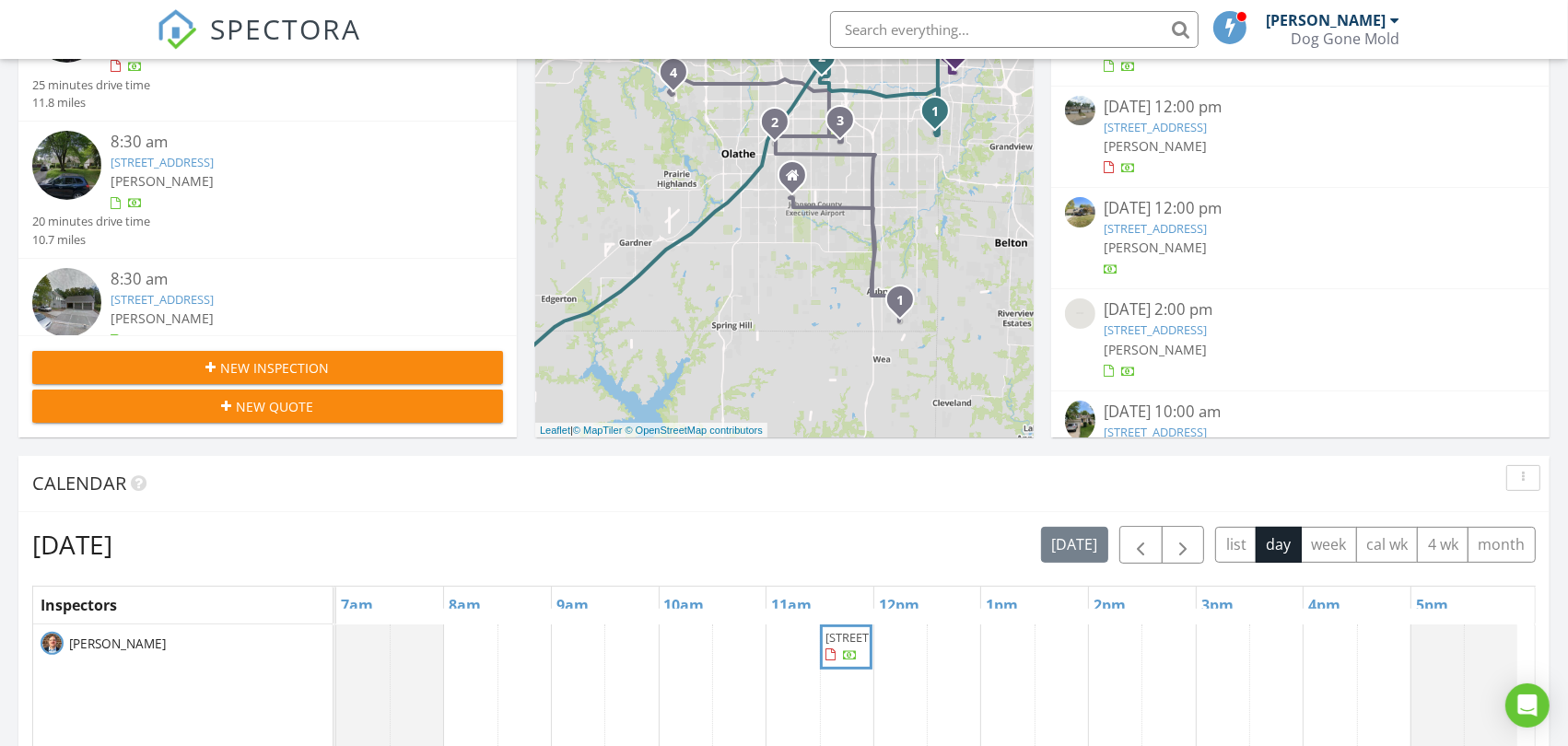
scroll to position [511, 0]
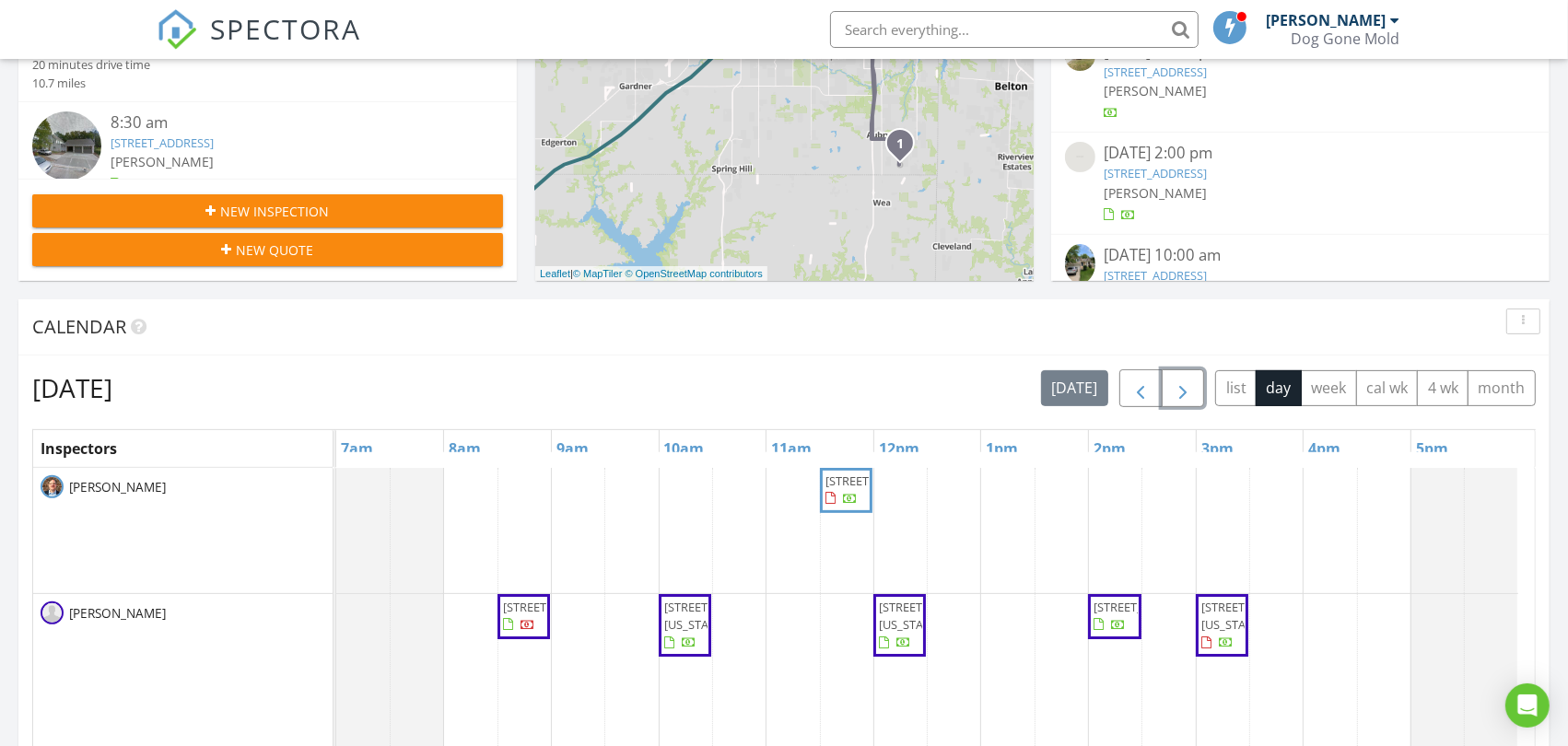
drag, startPoint x: 1170, startPoint y: 403, endPoint x: 1148, endPoint y: 400, distance: 22.2
click at [1170, 401] on button "button" at bounding box center [1183, 388] width 44 height 38
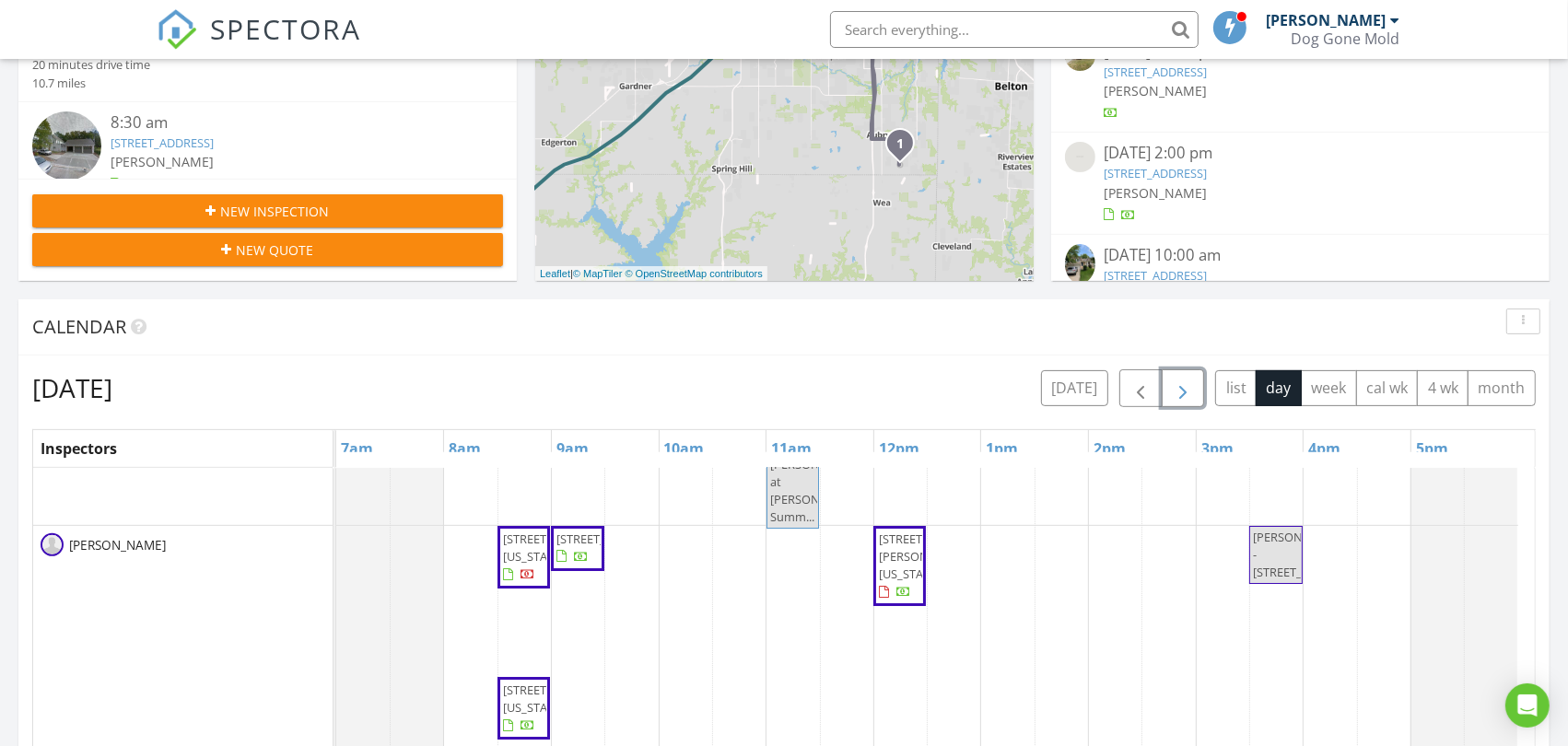
scroll to position [173, 0]
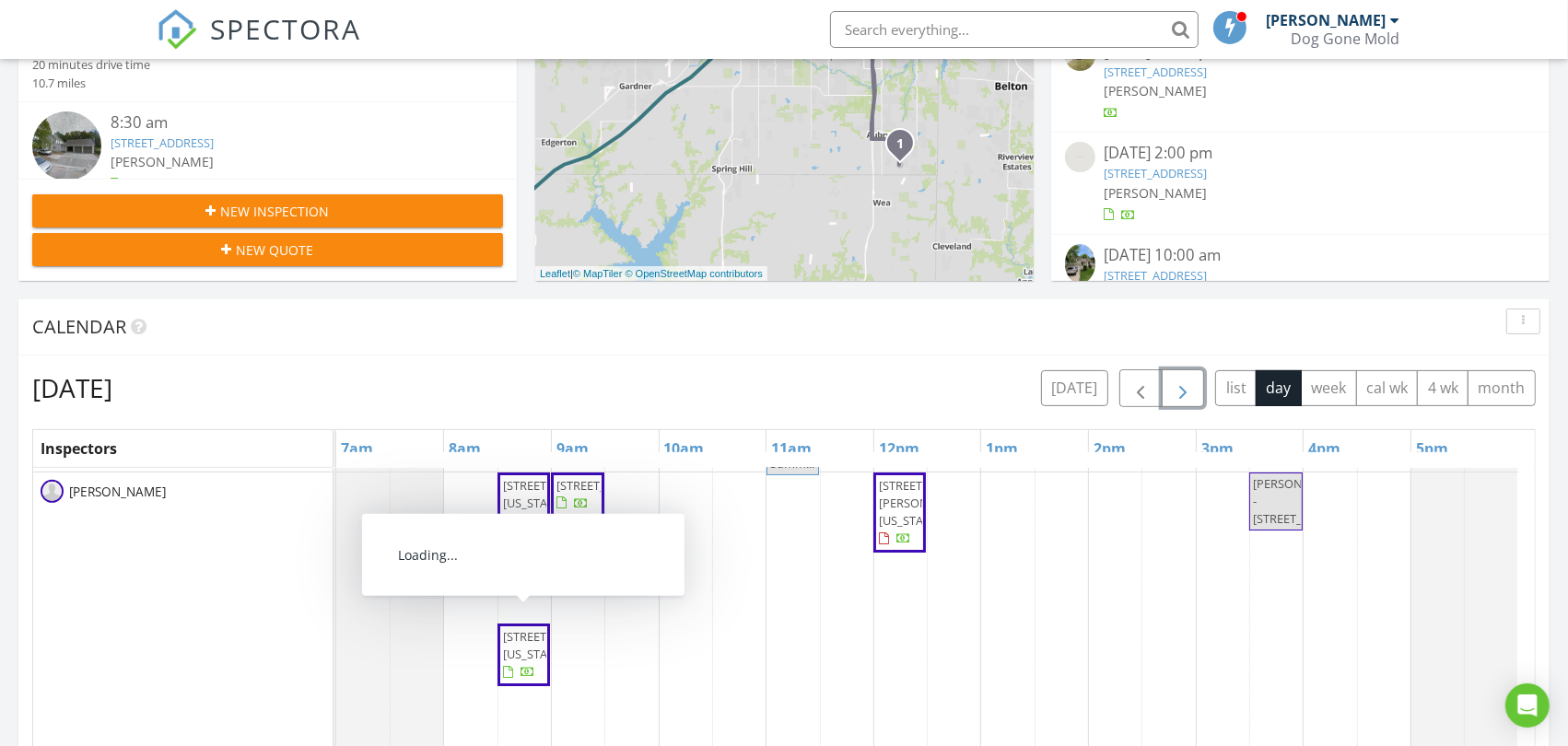
click at [524, 667] on span "[STREET_ADDRESS][US_STATE]" at bounding box center [524, 656] width 46 height 54
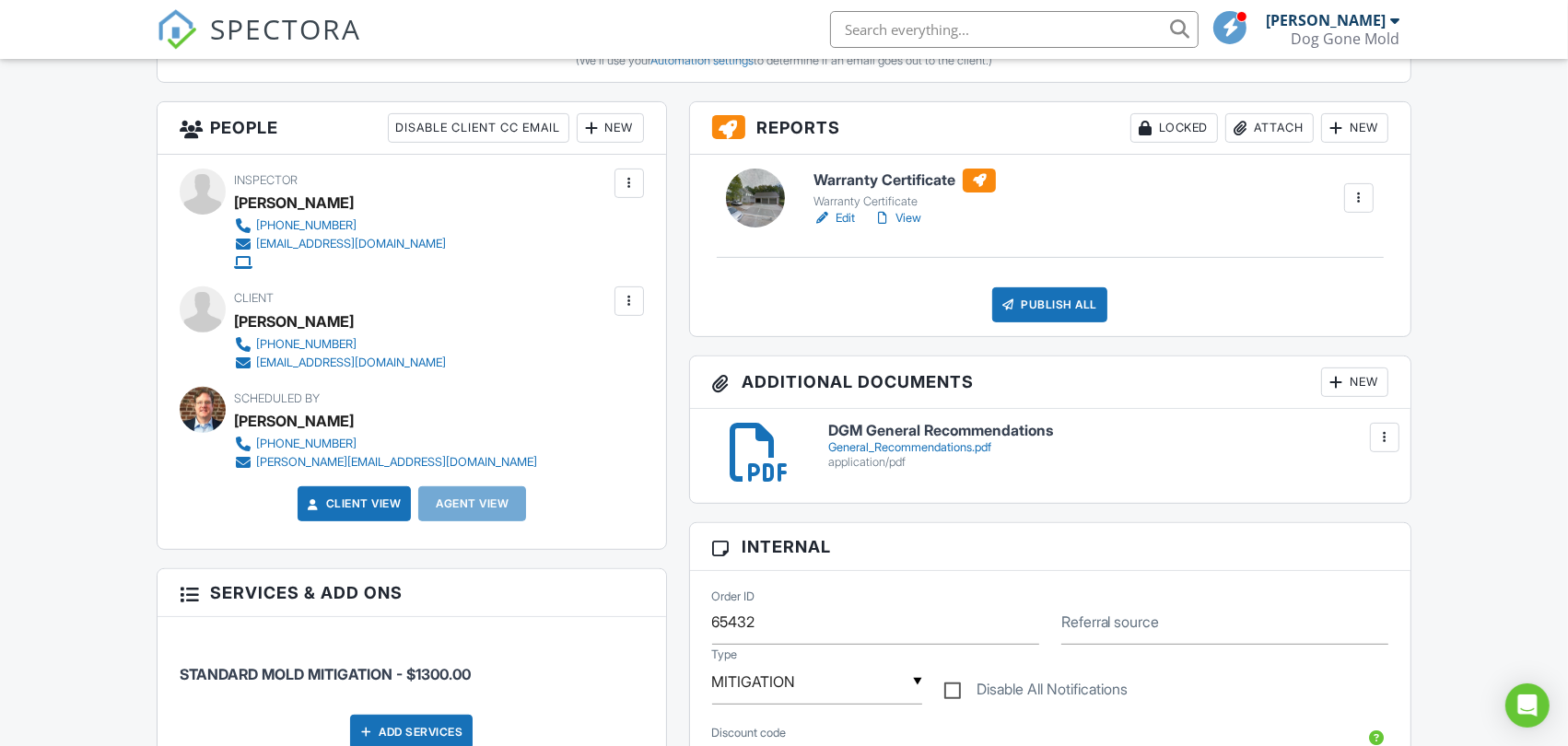
scroll to position [511, 0]
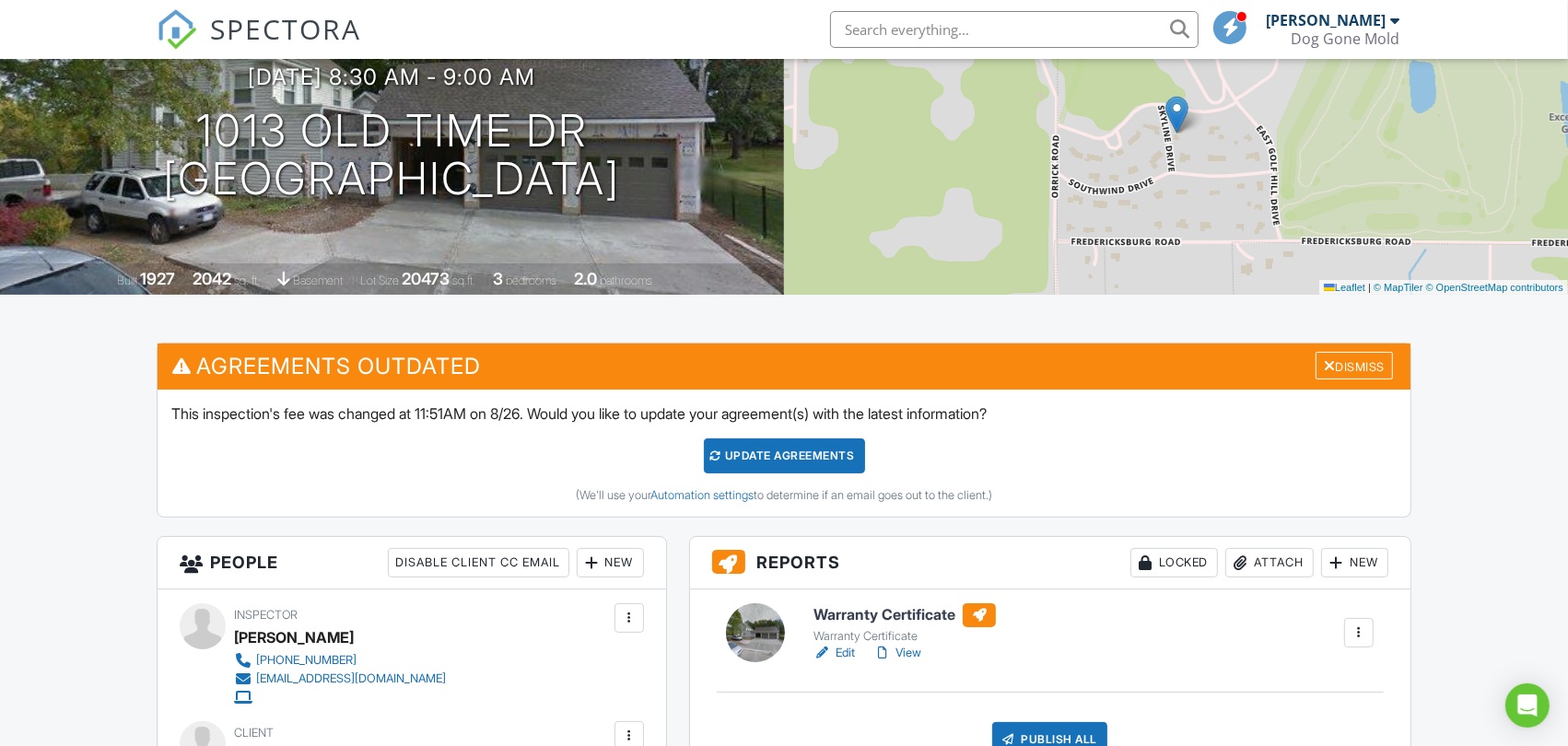
scroll to position [0, 0]
